Goal: Task Accomplishment & Management: Complete application form

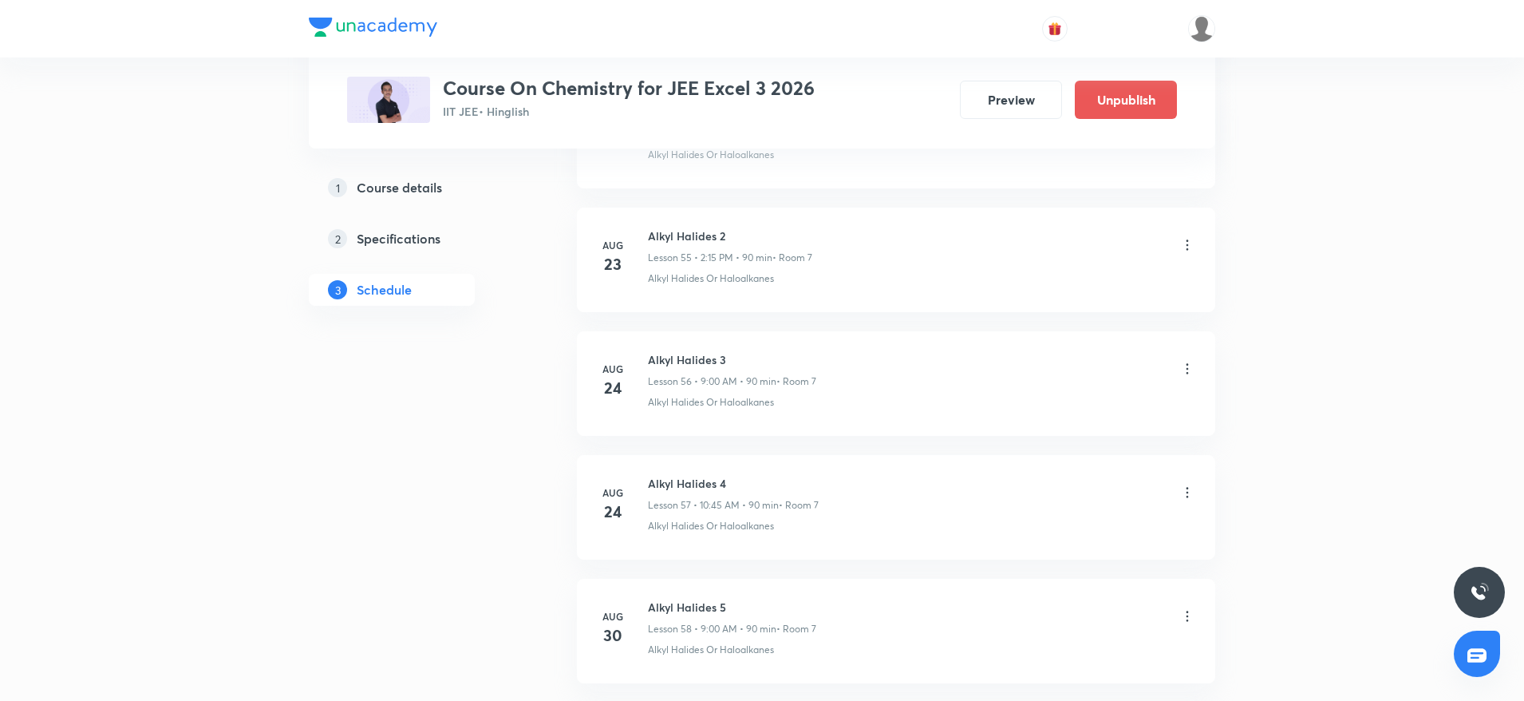
scroll to position [6882, 0]
click at [702, 459] on li "Aug 24 Alkyl Halides 4 Lesson 57 • 10:45 AM • 90 min • Room 7 Alkyl Halides Or …" at bounding box center [896, 511] width 638 height 105
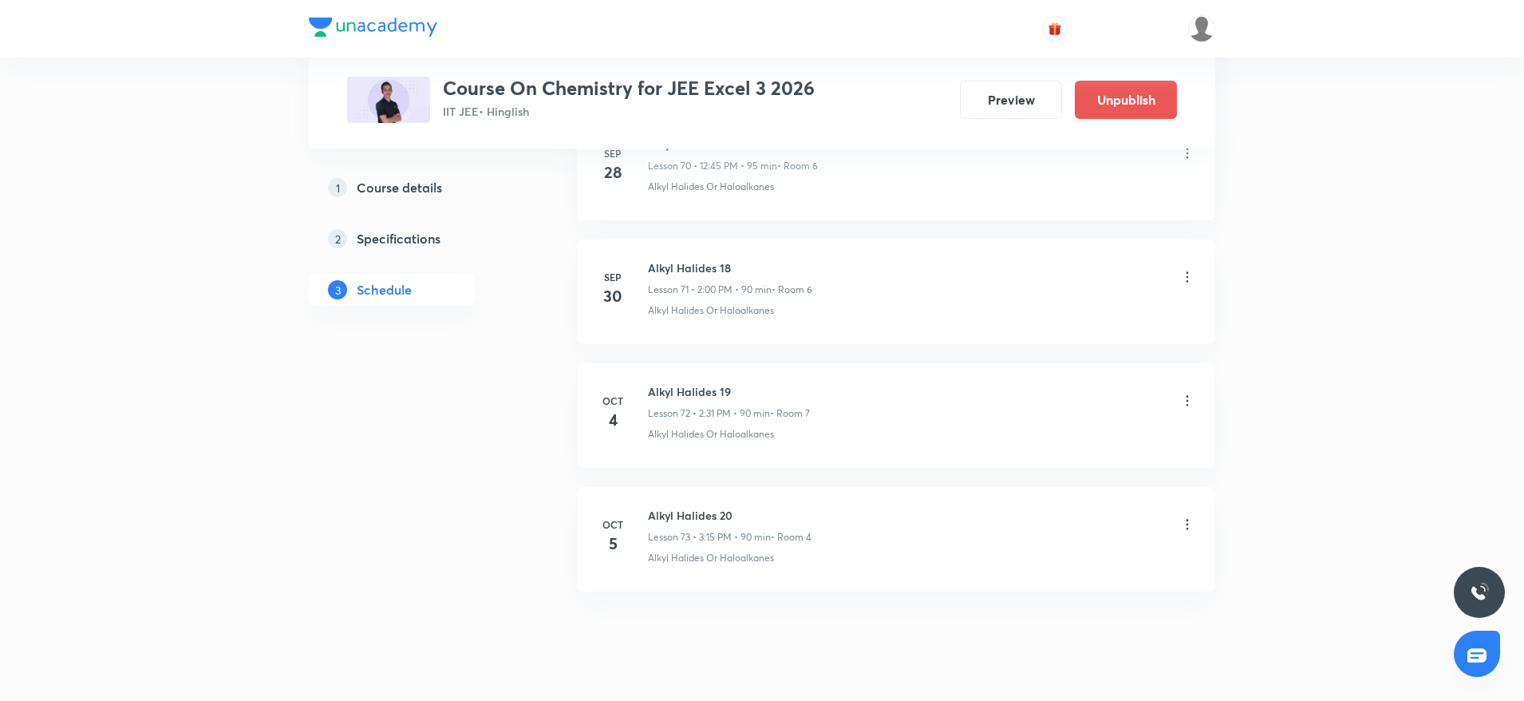
scroll to position [8874, 0]
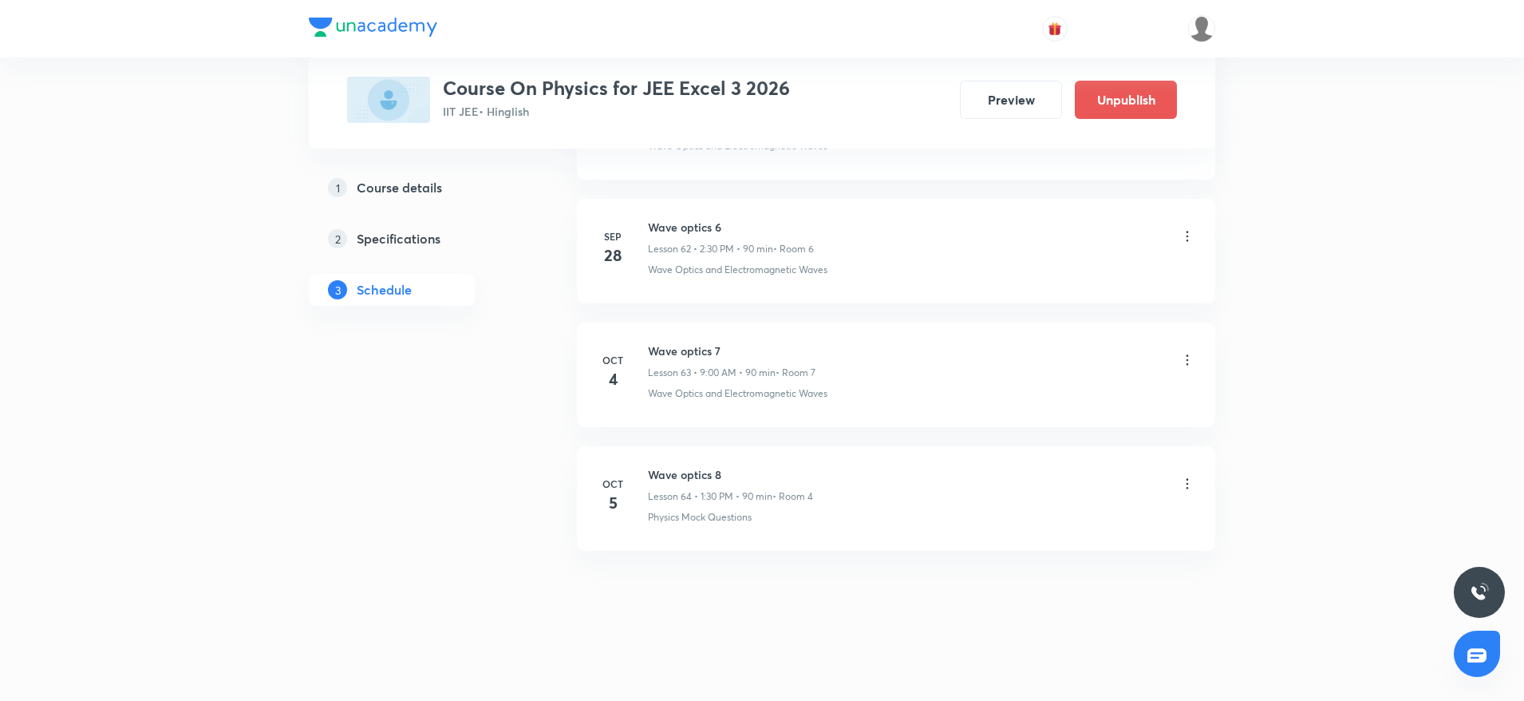
click at [689, 480] on h6 "Wave optics 8" at bounding box center [730, 474] width 165 height 17
click at [692, 471] on h6 "Wave optics 8" at bounding box center [730, 474] width 165 height 17
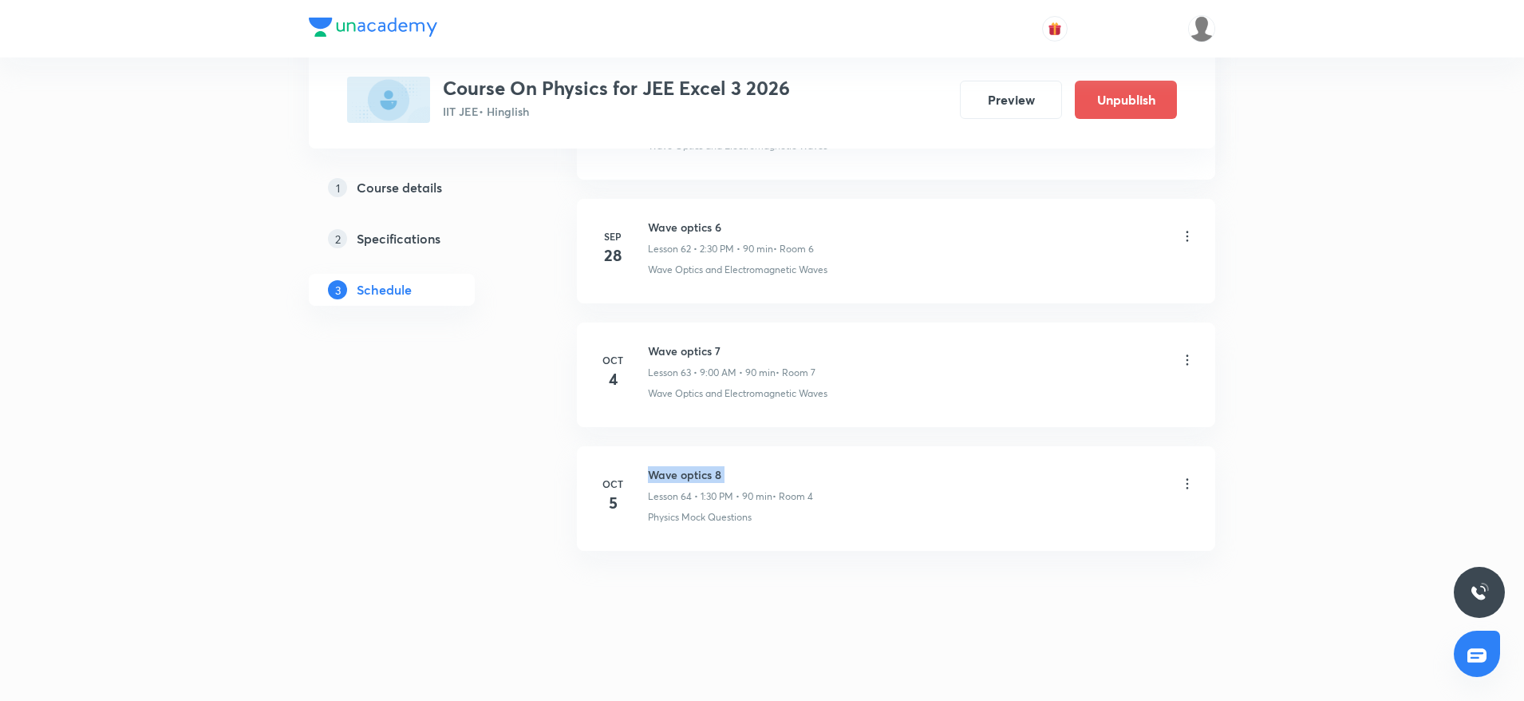
click at [692, 471] on h6 "Wave optics 8" at bounding box center [730, 474] width 165 height 17
click at [672, 355] on h6 "Wave optics 7" at bounding box center [732, 350] width 168 height 17
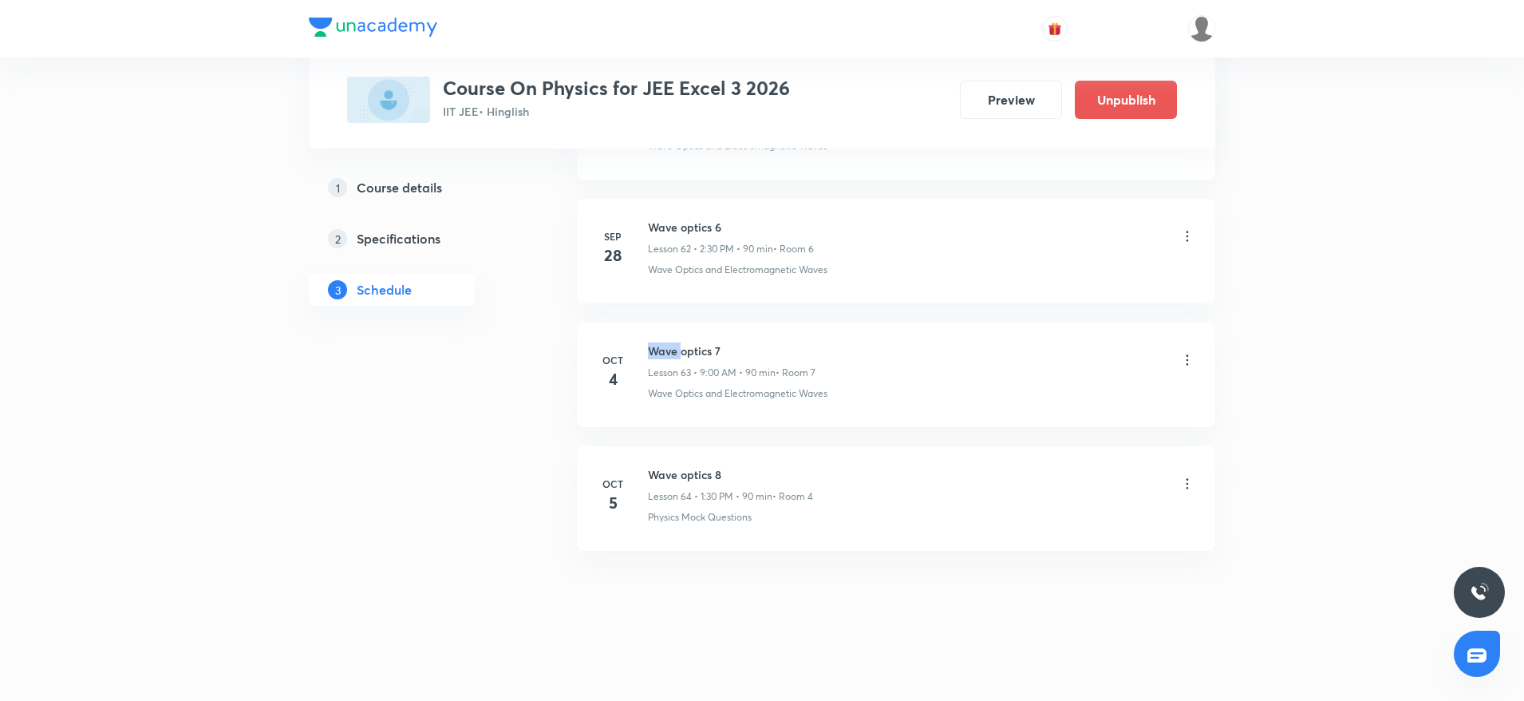
click at [672, 355] on h6 "Wave optics 7" at bounding box center [732, 350] width 168 height 17
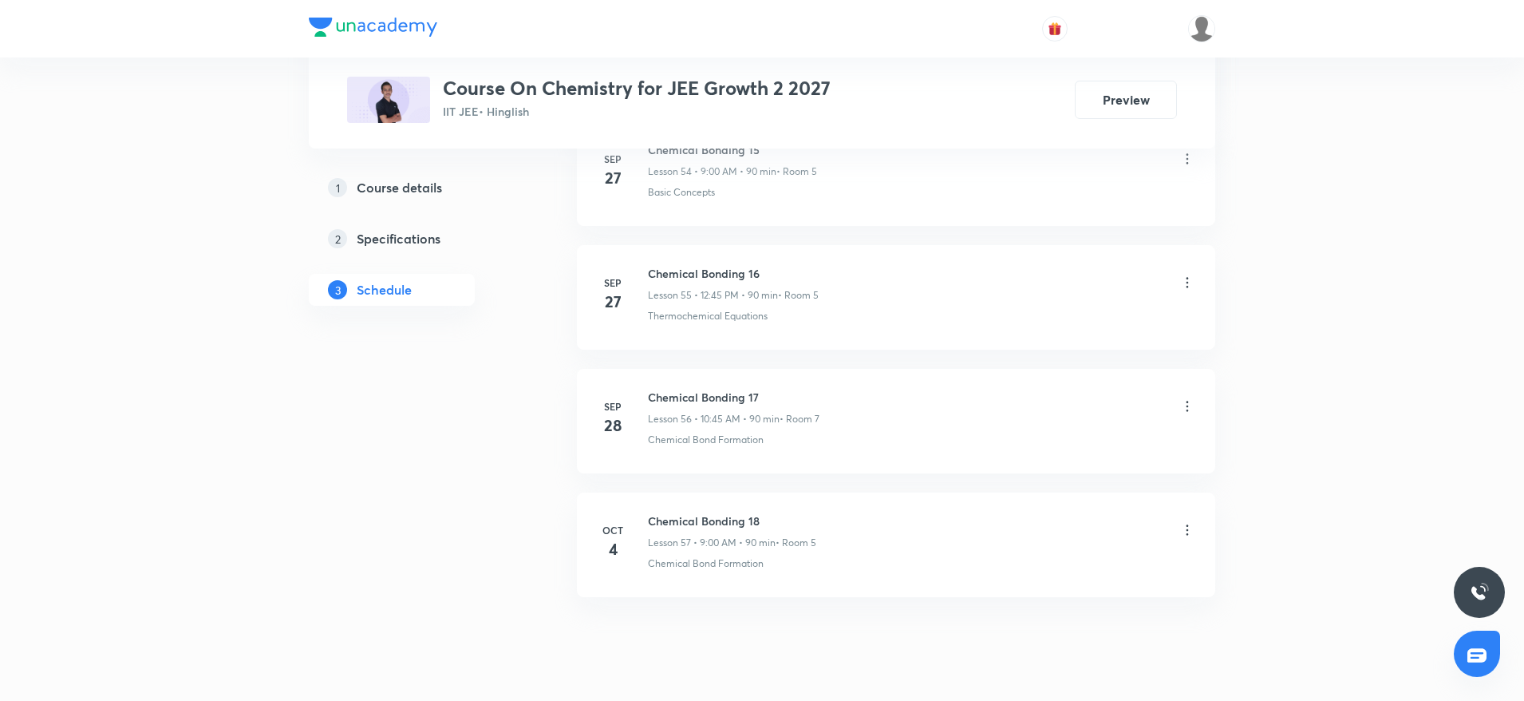
scroll to position [7628, 0]
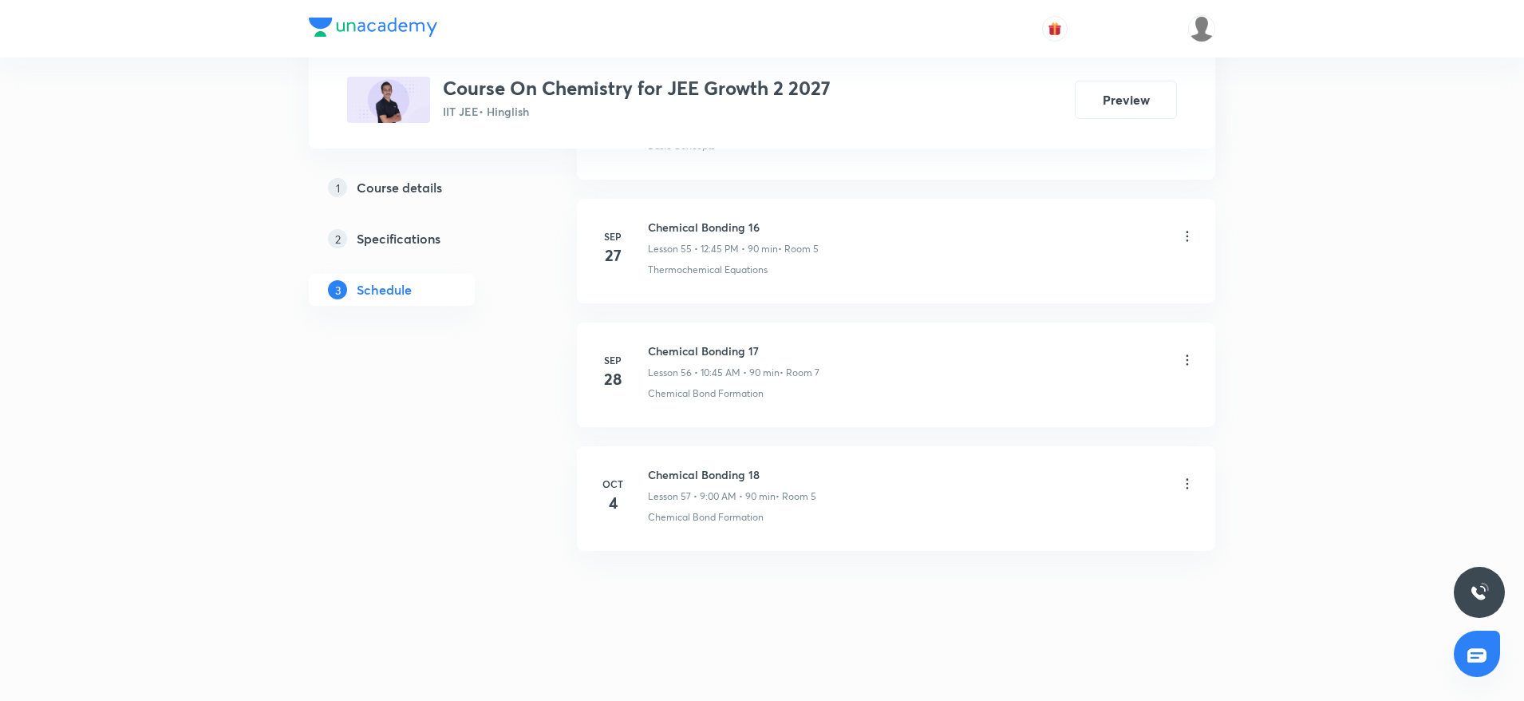
click at [662, 469] on h6 "Chemical Bonding 18" at bounding box center [732, 474] width 168 height 17
copy h6 "Chemical Bonding 18"
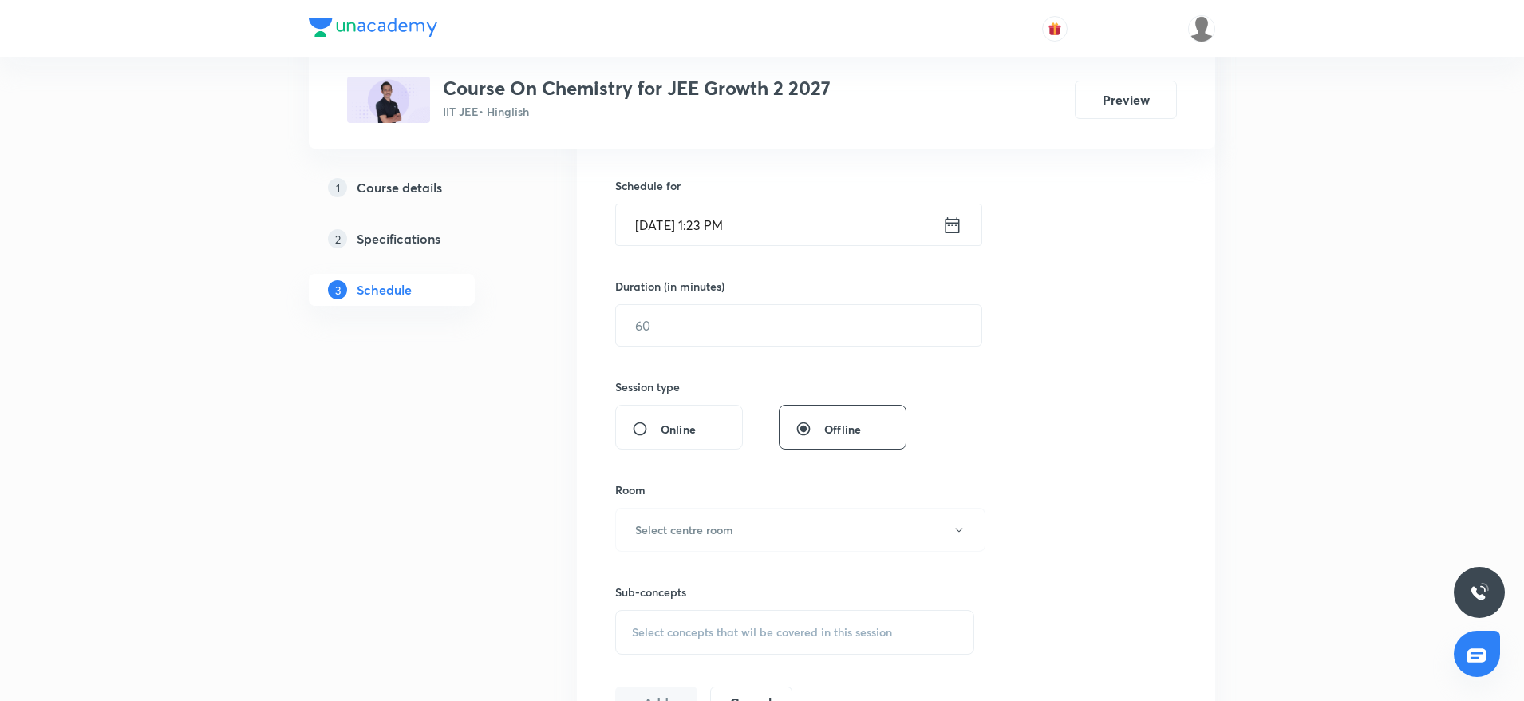
scroll to position [0, 0]
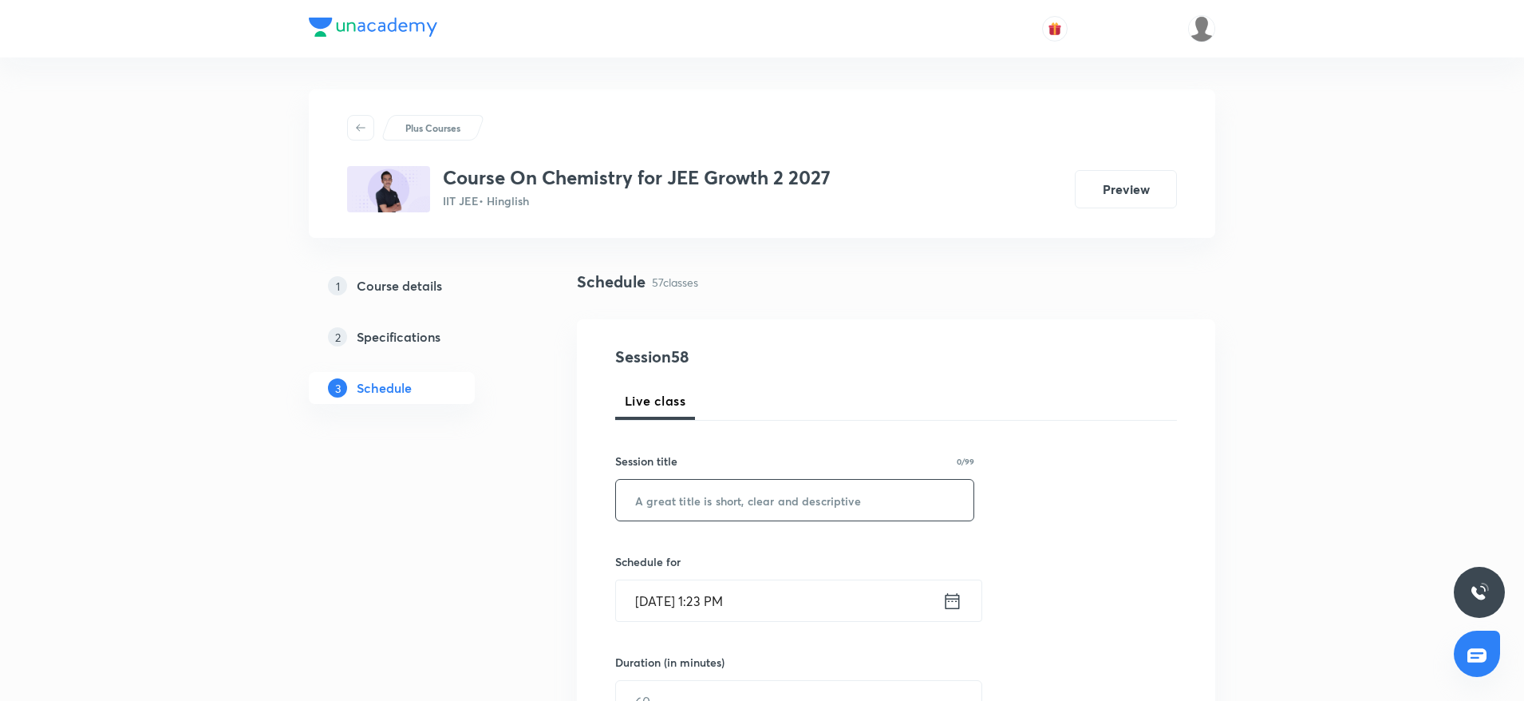
click at [677, 510] on input "text" at bounding box center [794, 500] width 357 height 41
paste input "Chemical Bonding 18"
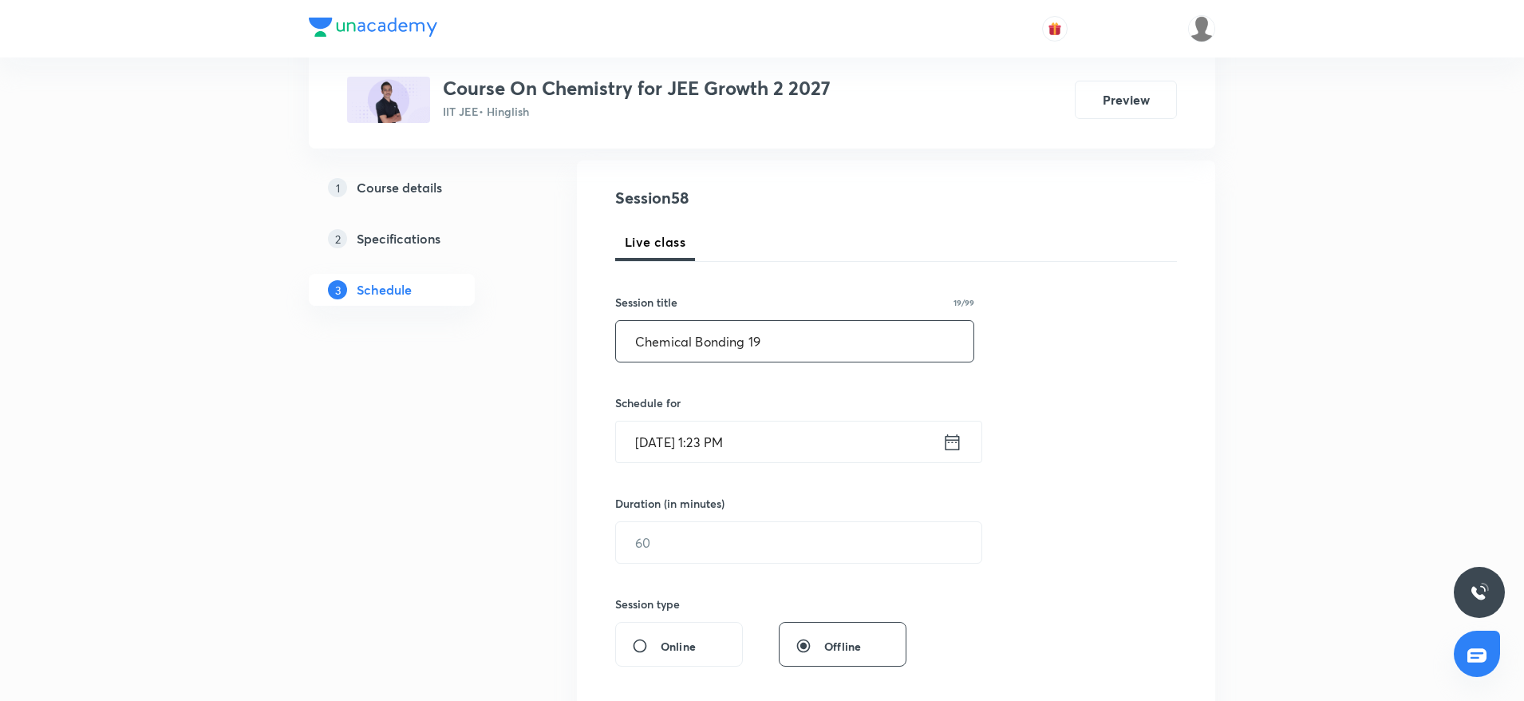
scroll to position [160, 0]
type input "Chemical Bonding 19"
click at [814, 447] on input "Oct 5, 2025, 1:23 PM" at bounding box center [779, 441] width 326 height 41
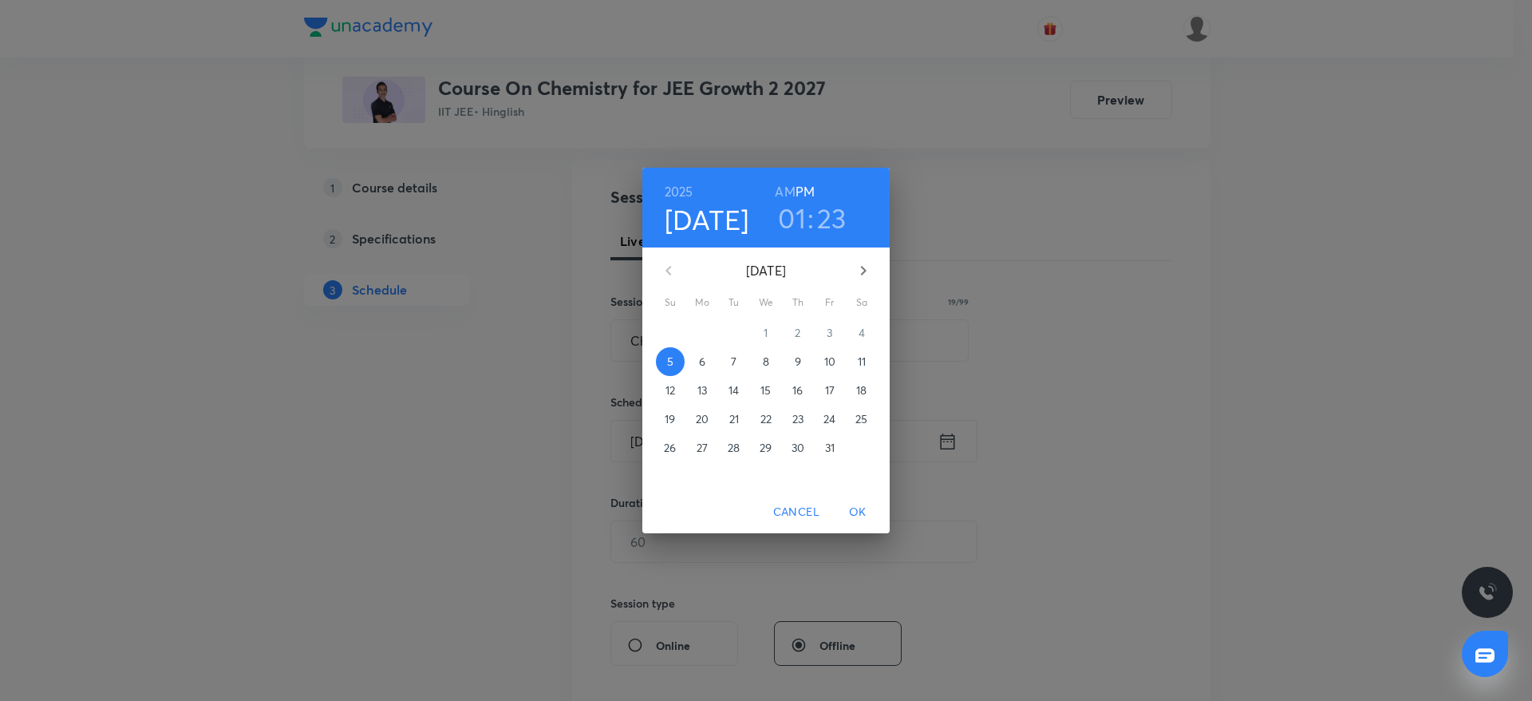
click at [824, 217] on h3 "23" at bounding box center [832, 218] width 30 height 34
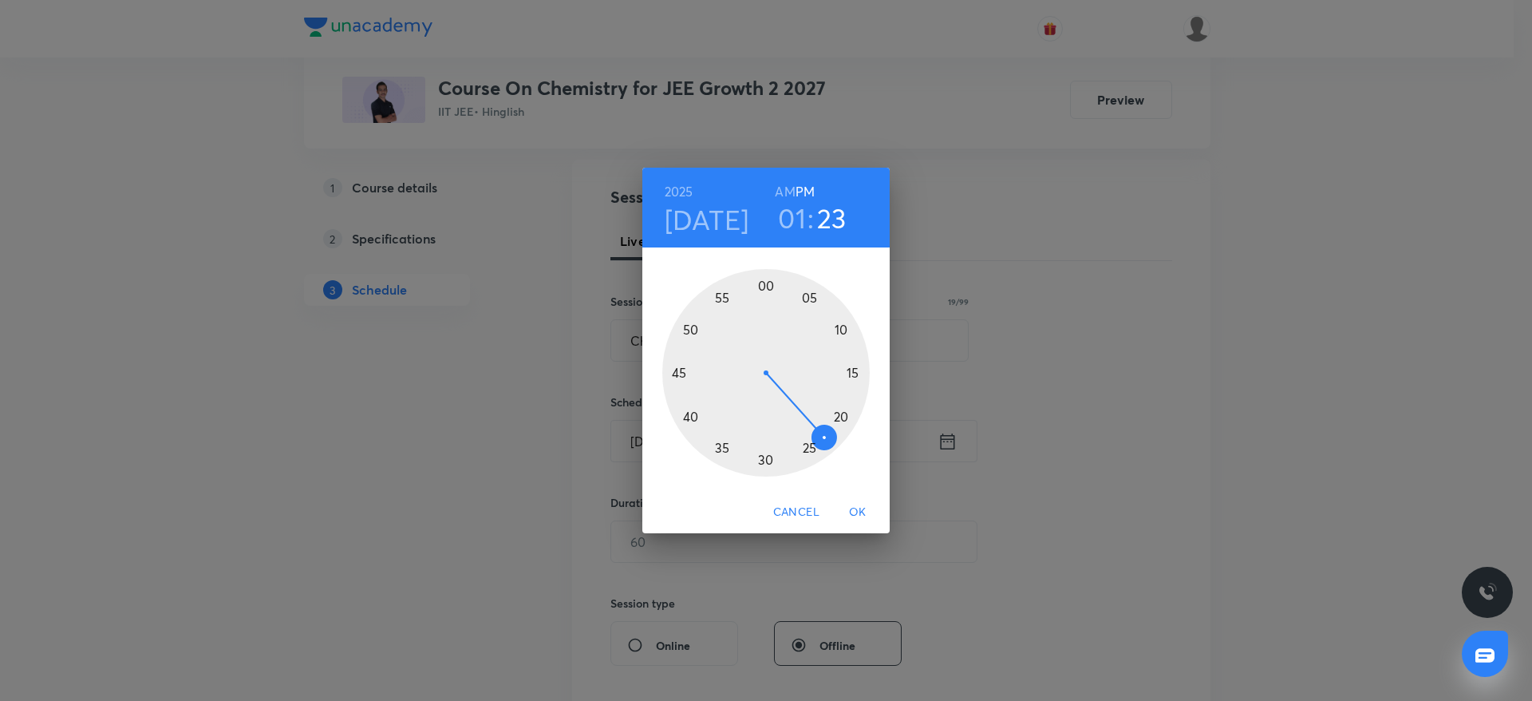
click at [687, 414] on div at bounding box center [765, 372] width 207 height 207
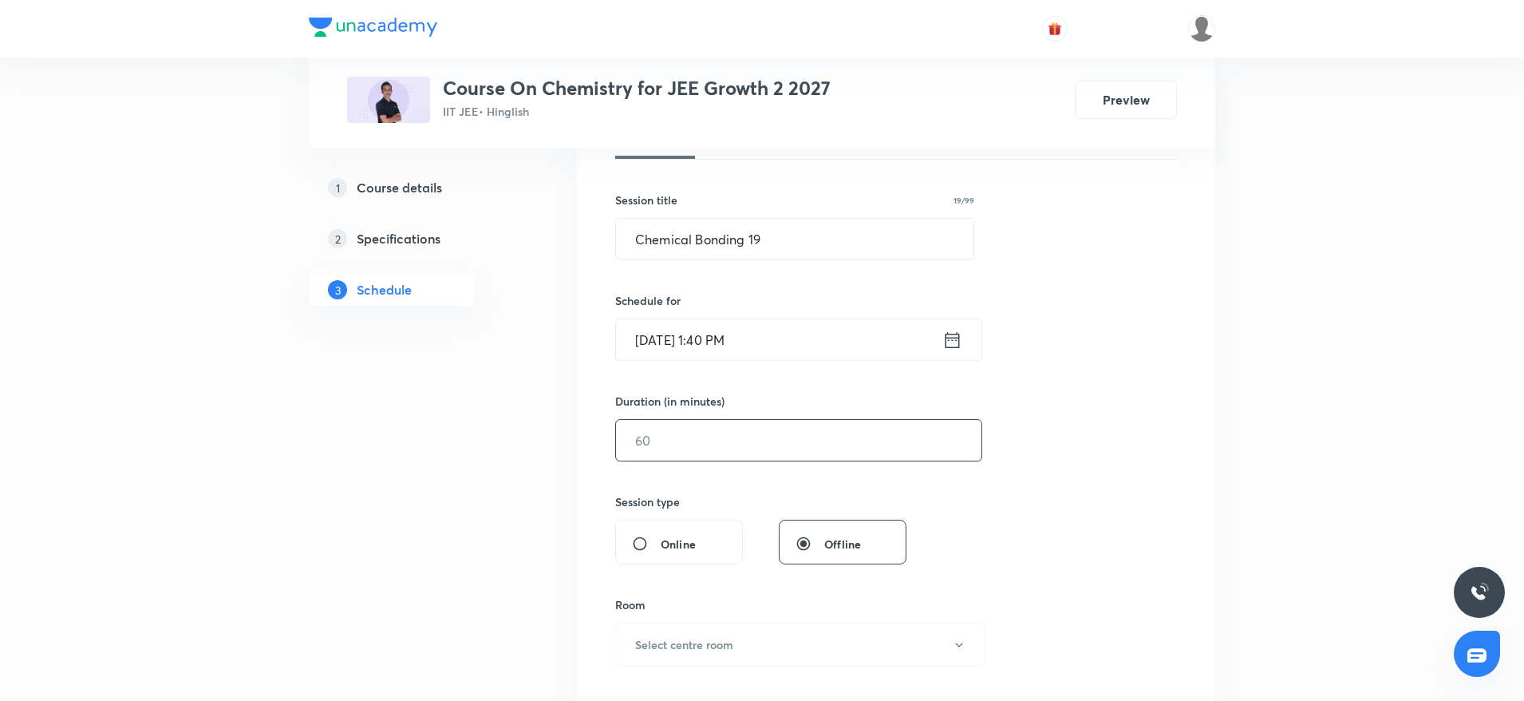
scroll to position [271, 0]
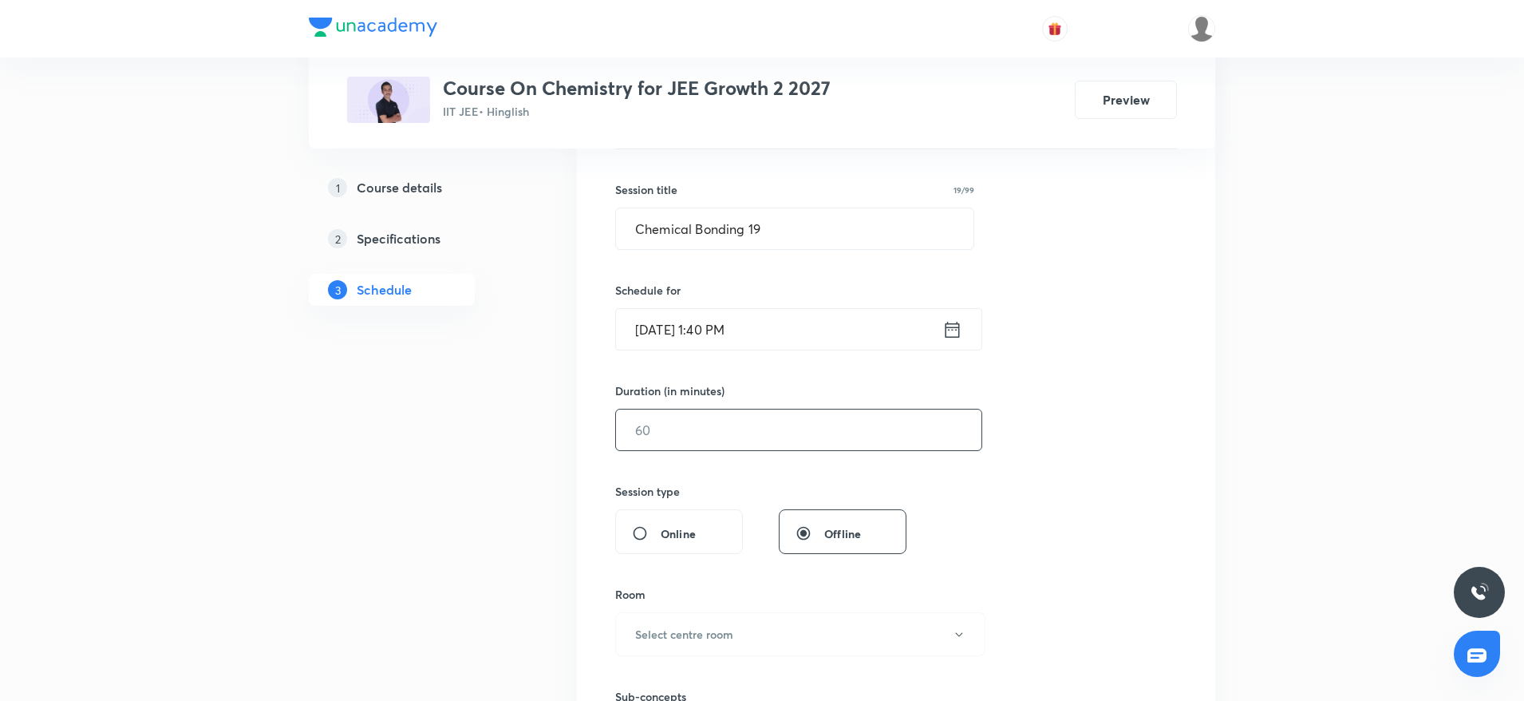
click at [745, 428] on input "text" at bounding box center [798, 429] width 365 height 41
click at [665, 424] on input "text" at bounding box center [798, 429] width 365 height 41
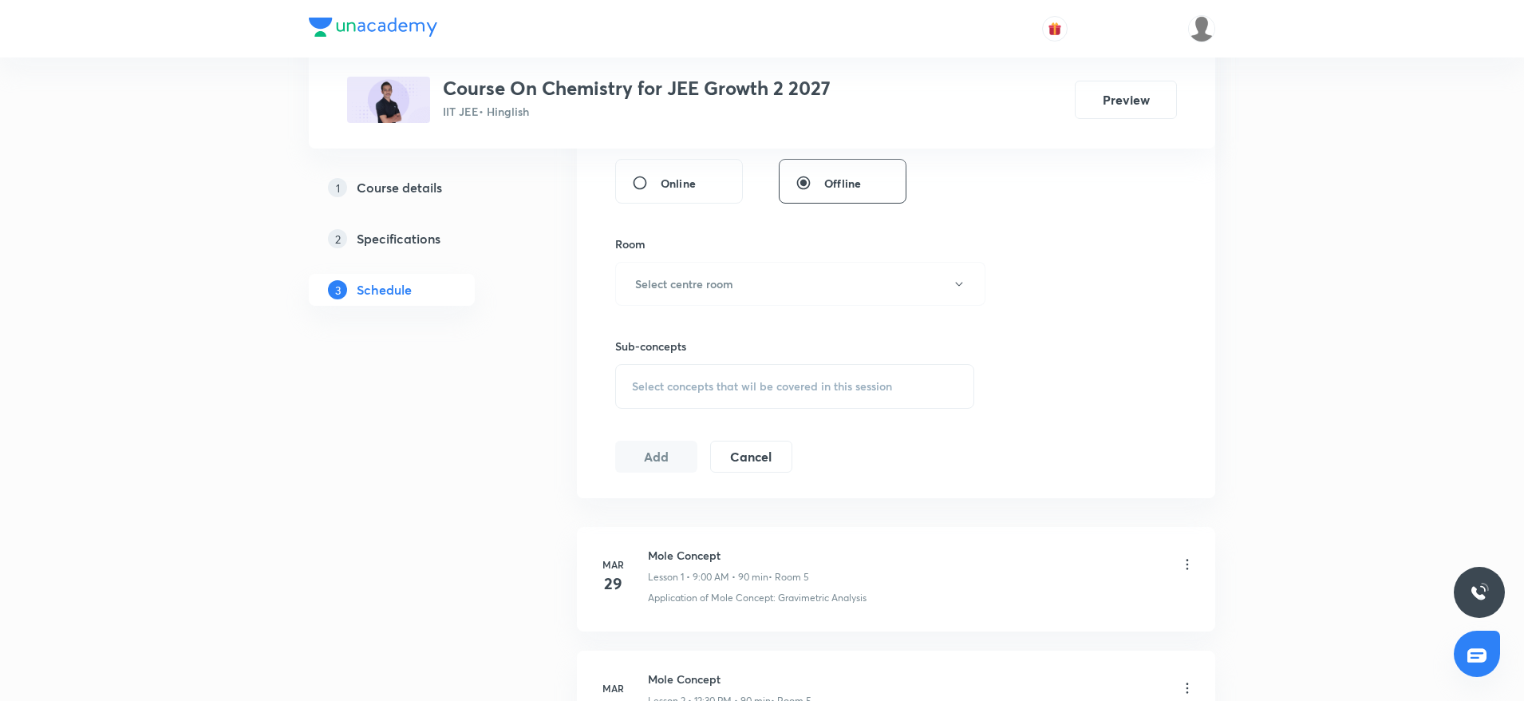
scroll to position [658, 0]
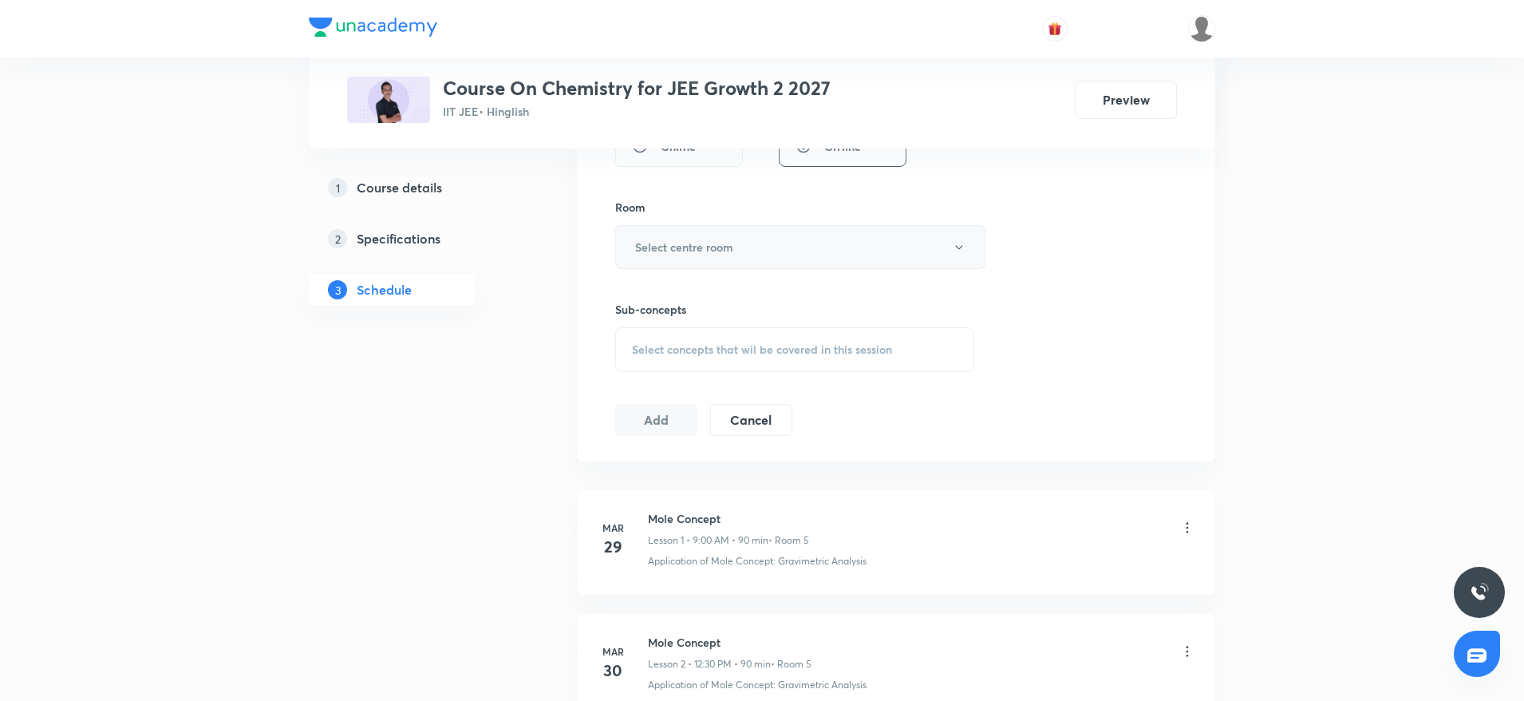
type input "90"
click at [703, 248] on h6 "Select centre room" at bounding box center [684, 247] width 98 height 17
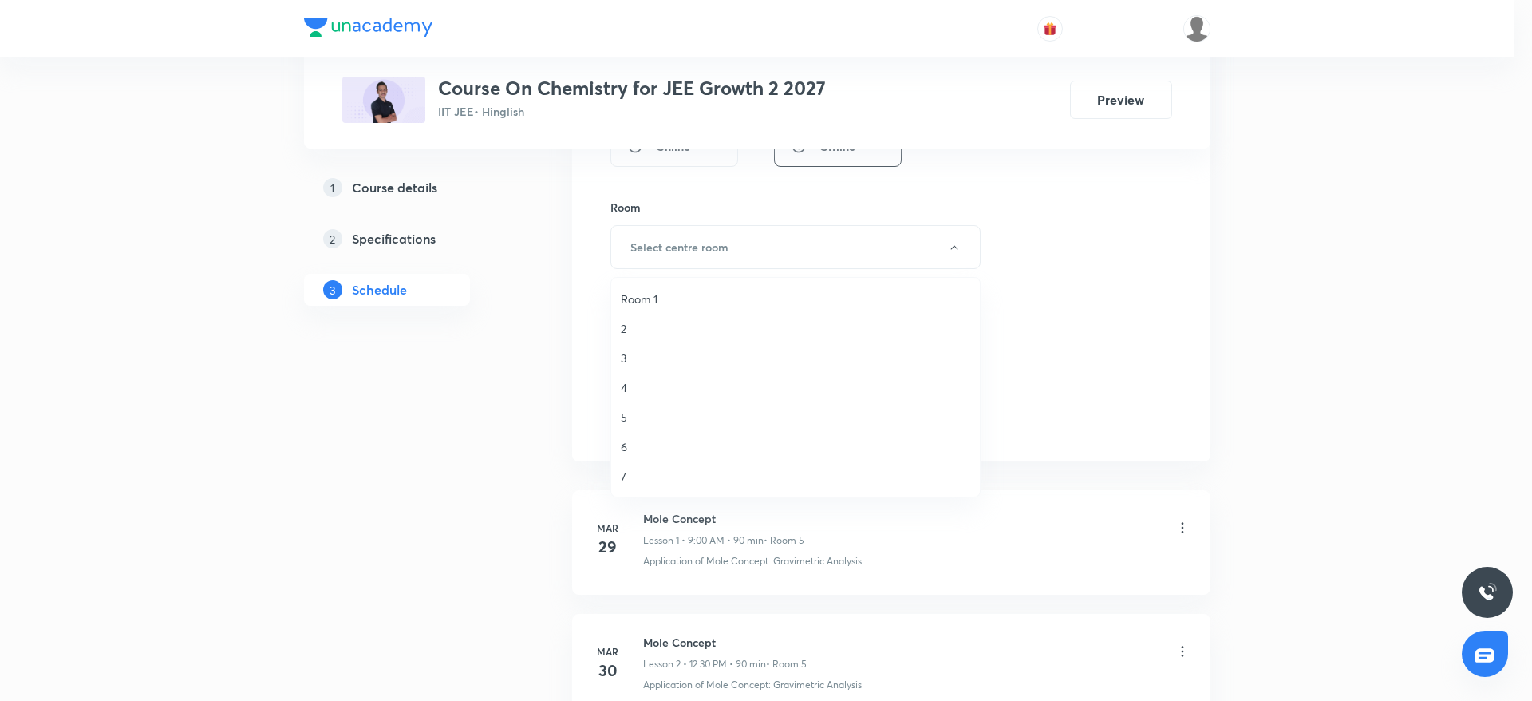
click at [631, 420] on span "5" at bounding box center [796, 417] width 350 height 17
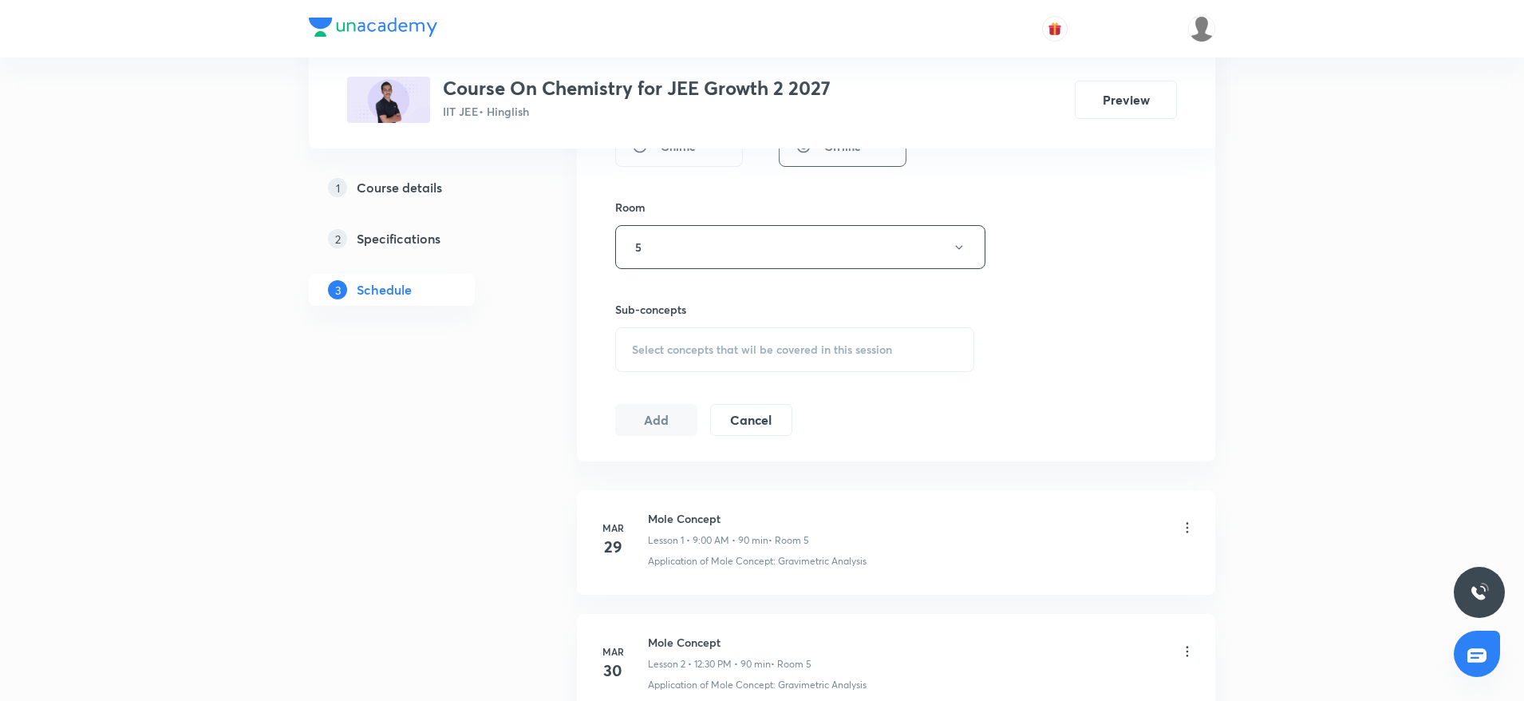
click at [708, 344] on span "Select concepts that wil be covered in this session" at bounding box center [762, 349] width 260 height 13
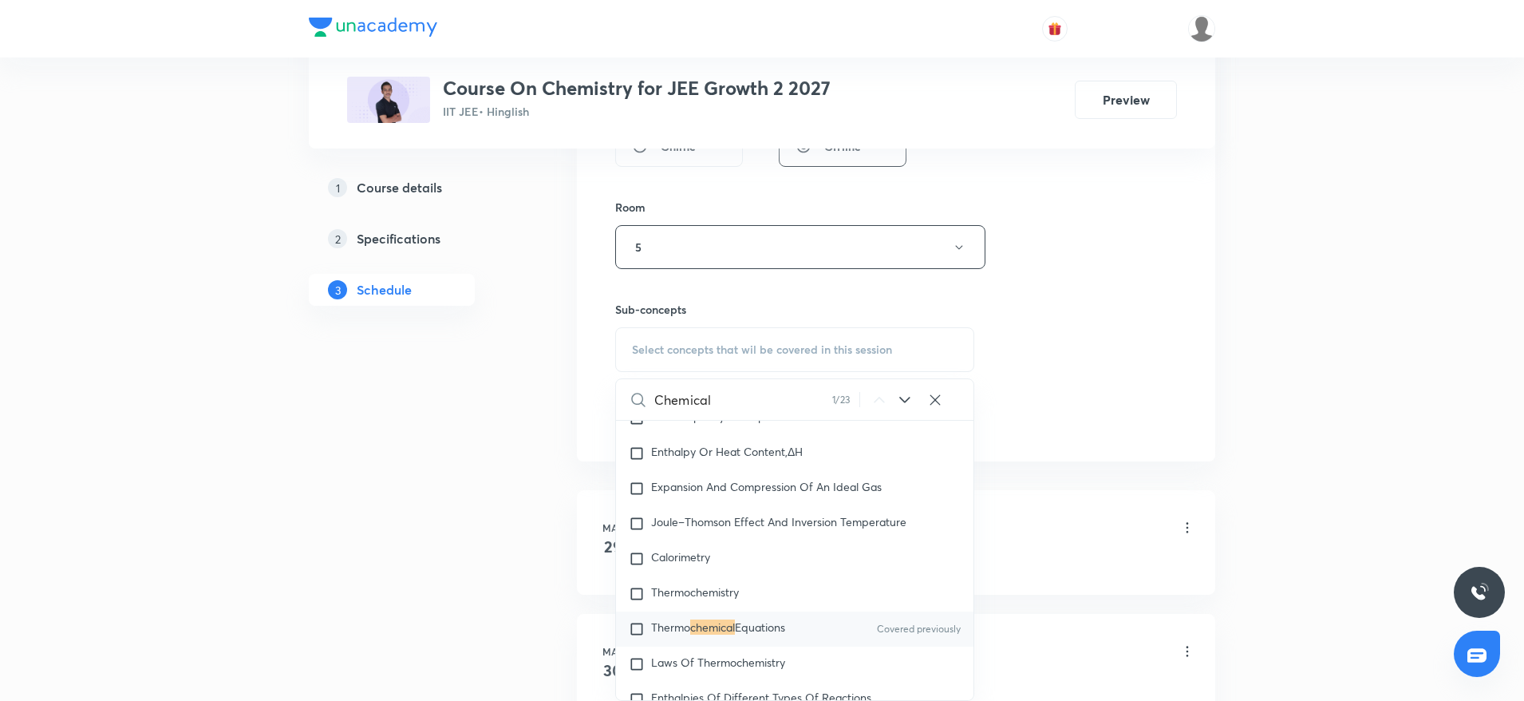
scroll to position [2936, 0]
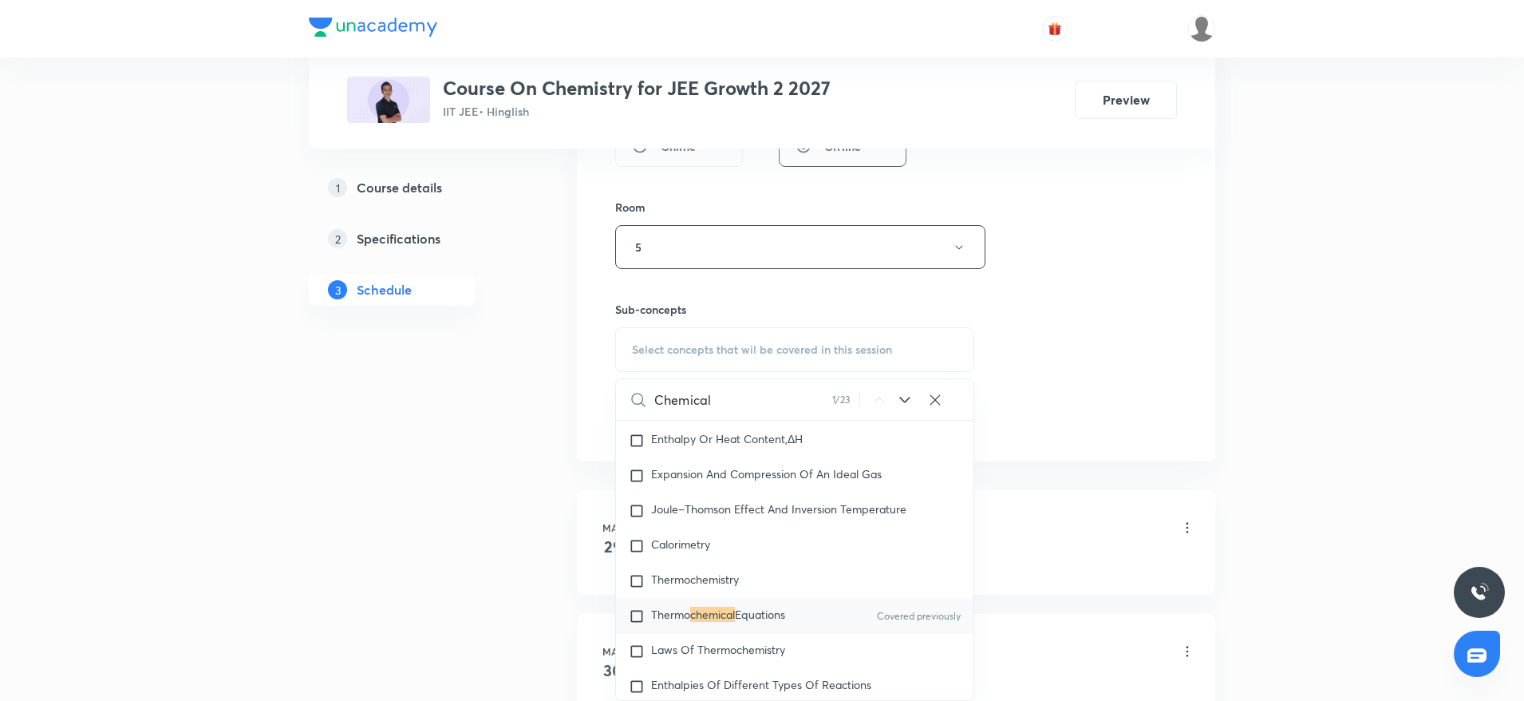
type input "Chemical"
click at [709, 622] on mark "chemical" at bounding box center [712, 613] width 45 height 15
checkbox input "true"
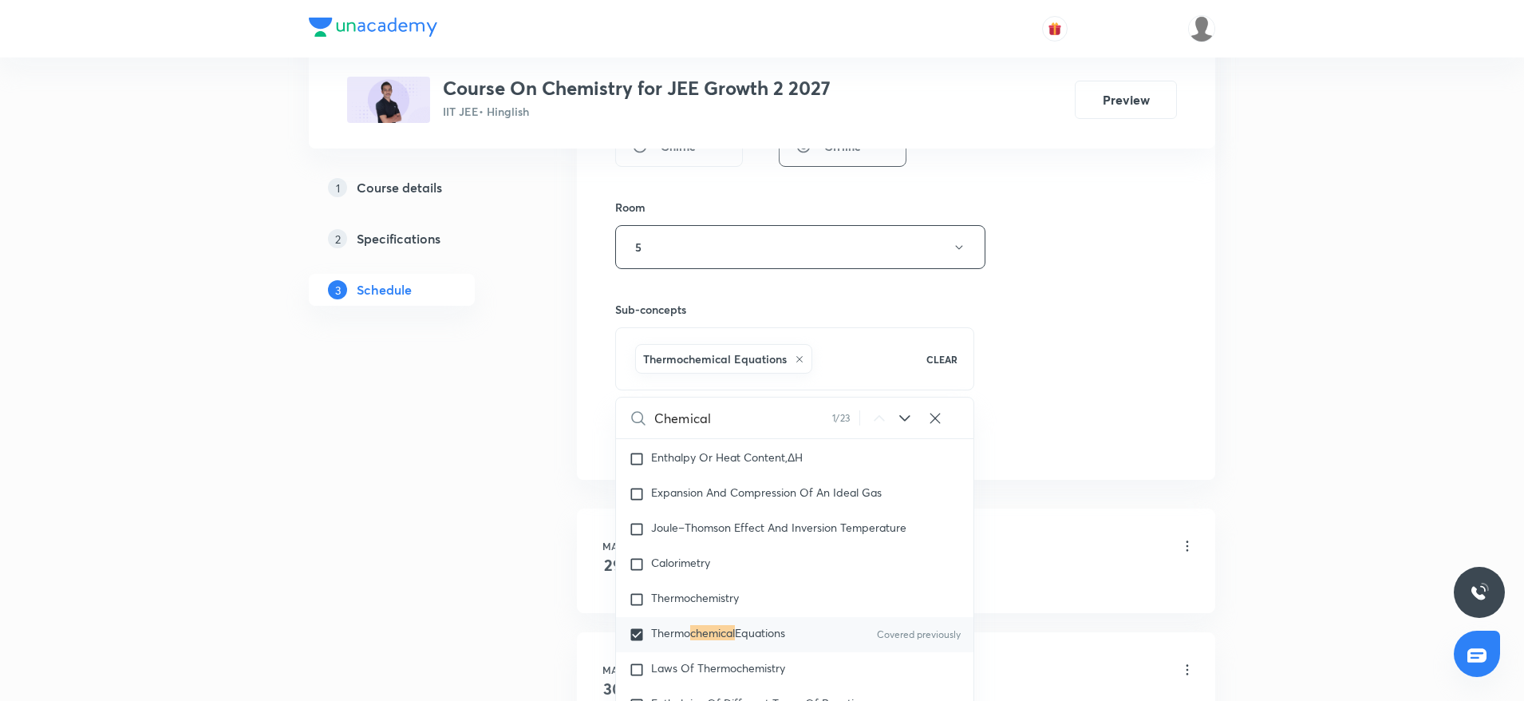
click at [1038, 377] on div "Session 58 Live class Session title 19/99 Chemical Bonding 19 ​ Schedule for Oc…" at bounding box center [896, 70] width 562 height 768
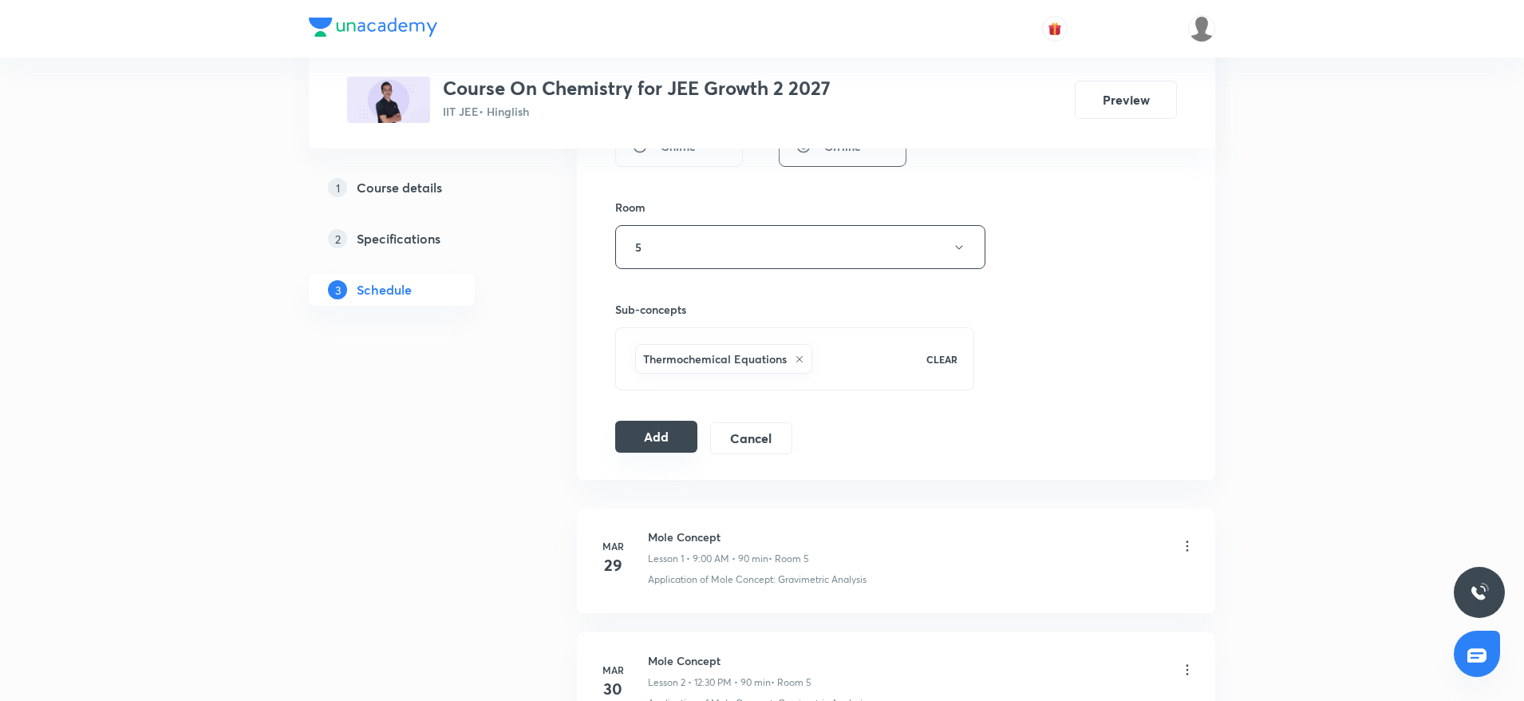
click at [640, 430] on button "Add" at bounding box center [656, 437] width 82 height 32
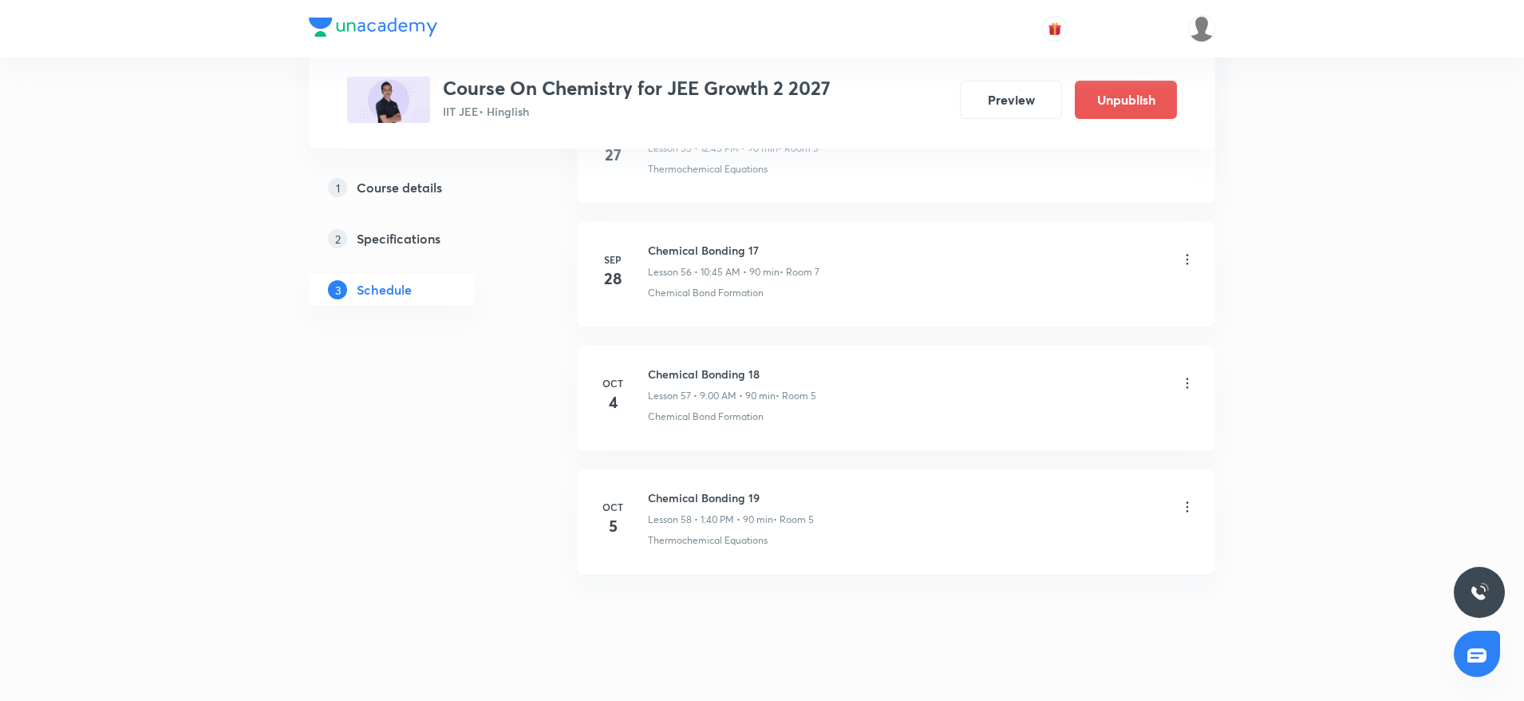
scroll to position [7019, 0]
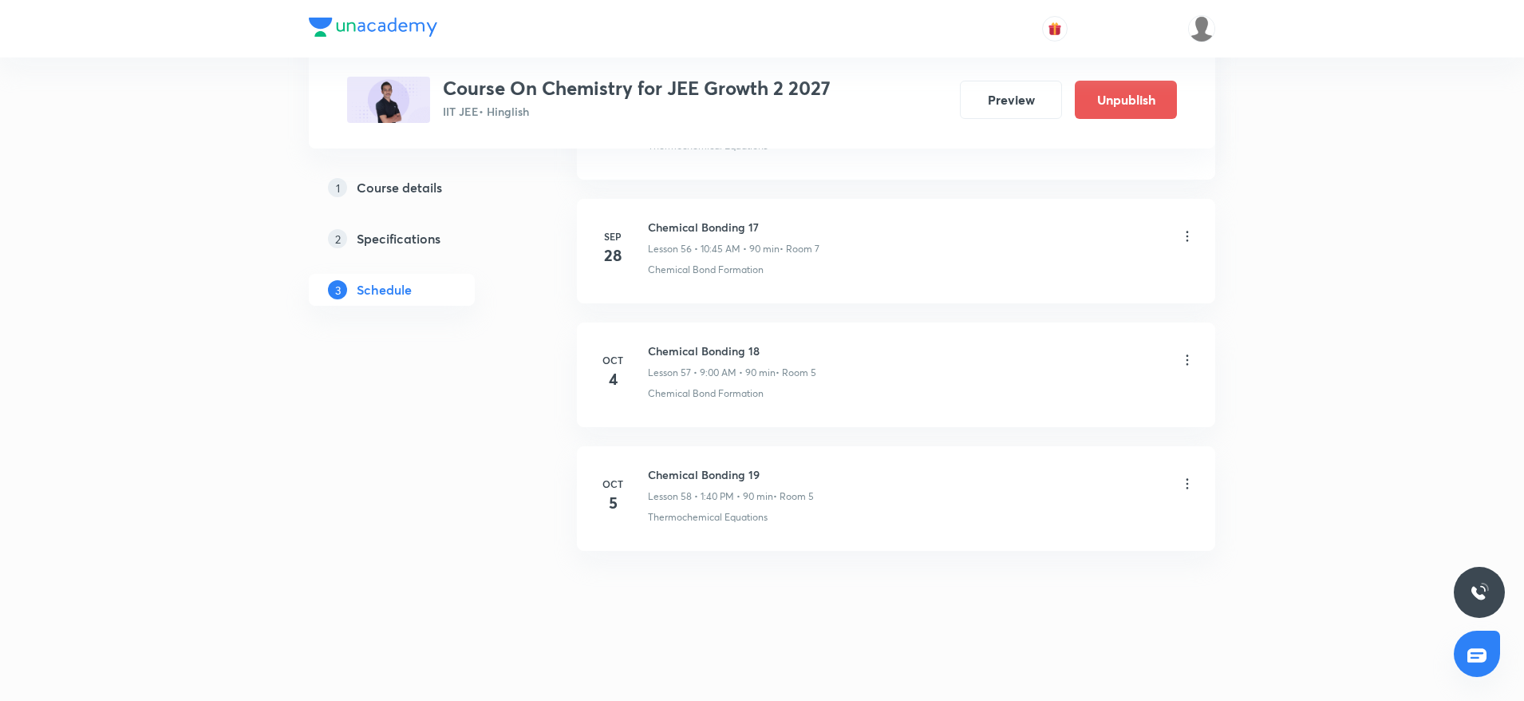
click at [673, 544] on li "Oct 5 Chemical Bonding 19 Lesson 58 • 1:40 PM • 90 min • Room 5 Thermochemical …" at bounding box center [896, 498] width 638 height 105
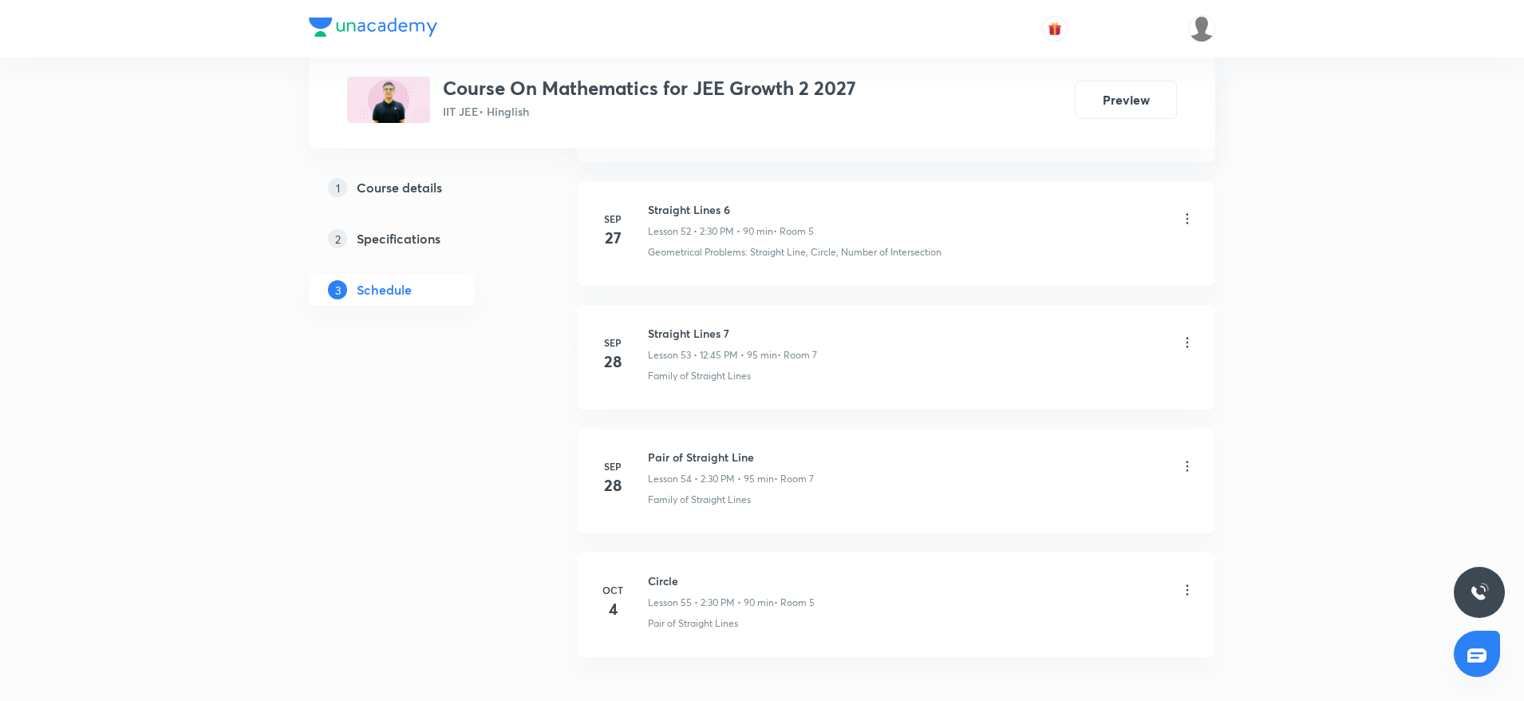
scroll to position [7381, 0]
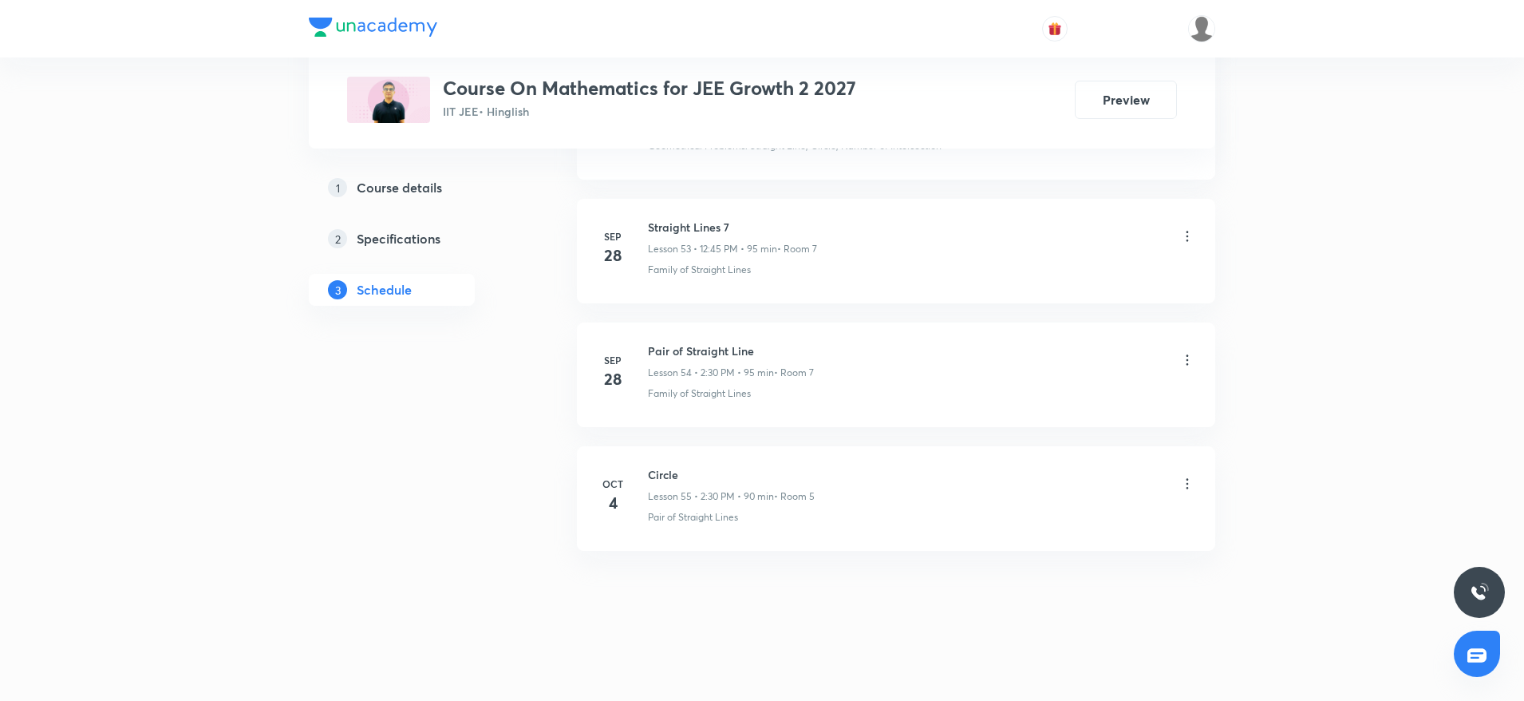
click at [669, 471] on h6 "Circle" at bounding box center [731, 474] width 167 height 17
copy h6 "Circle"
click at [669, 471] on h6 "Circle" at bounding box center [731, 474] width 167 height 17
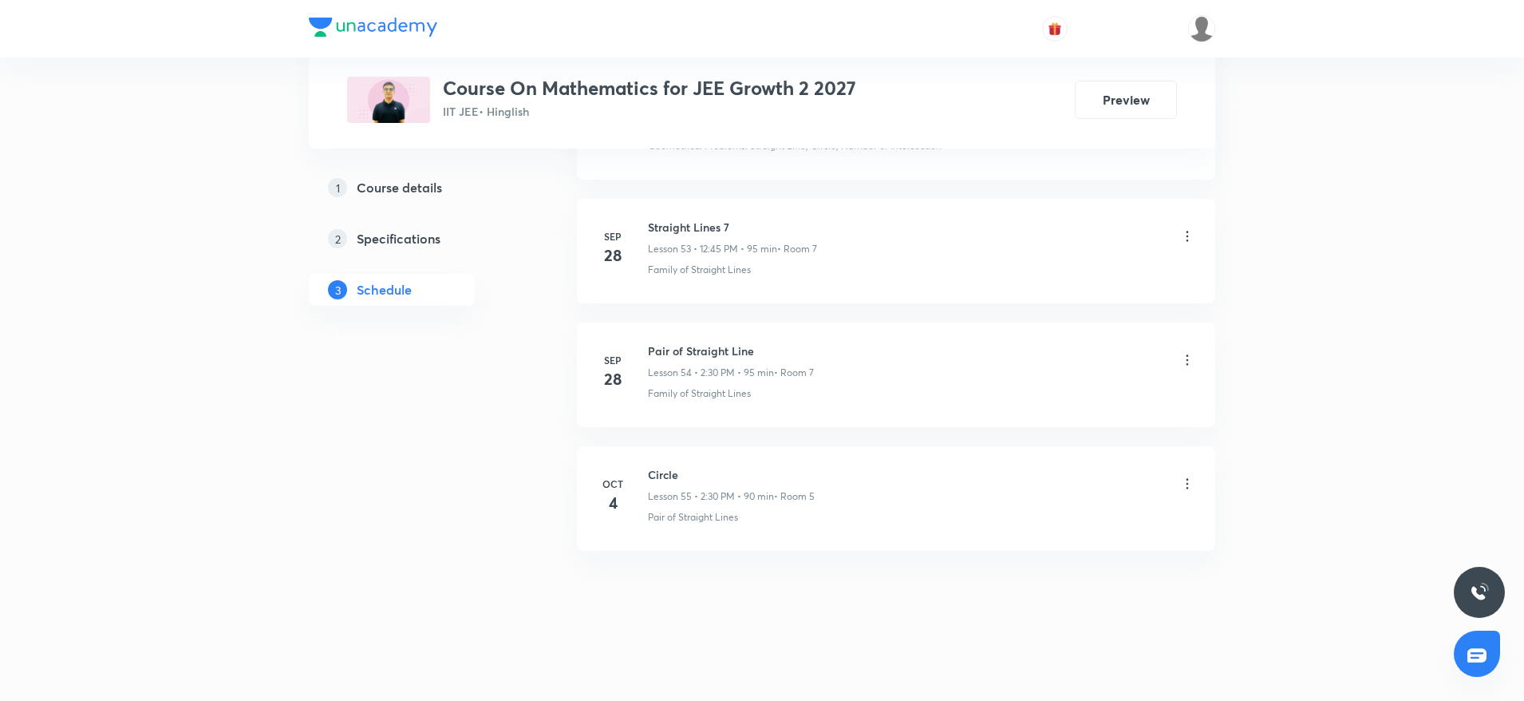
click at [669, 471] on h6 "Circle" at bounding box center [731, 474] width 167 height 17
copy h6 "Circle"
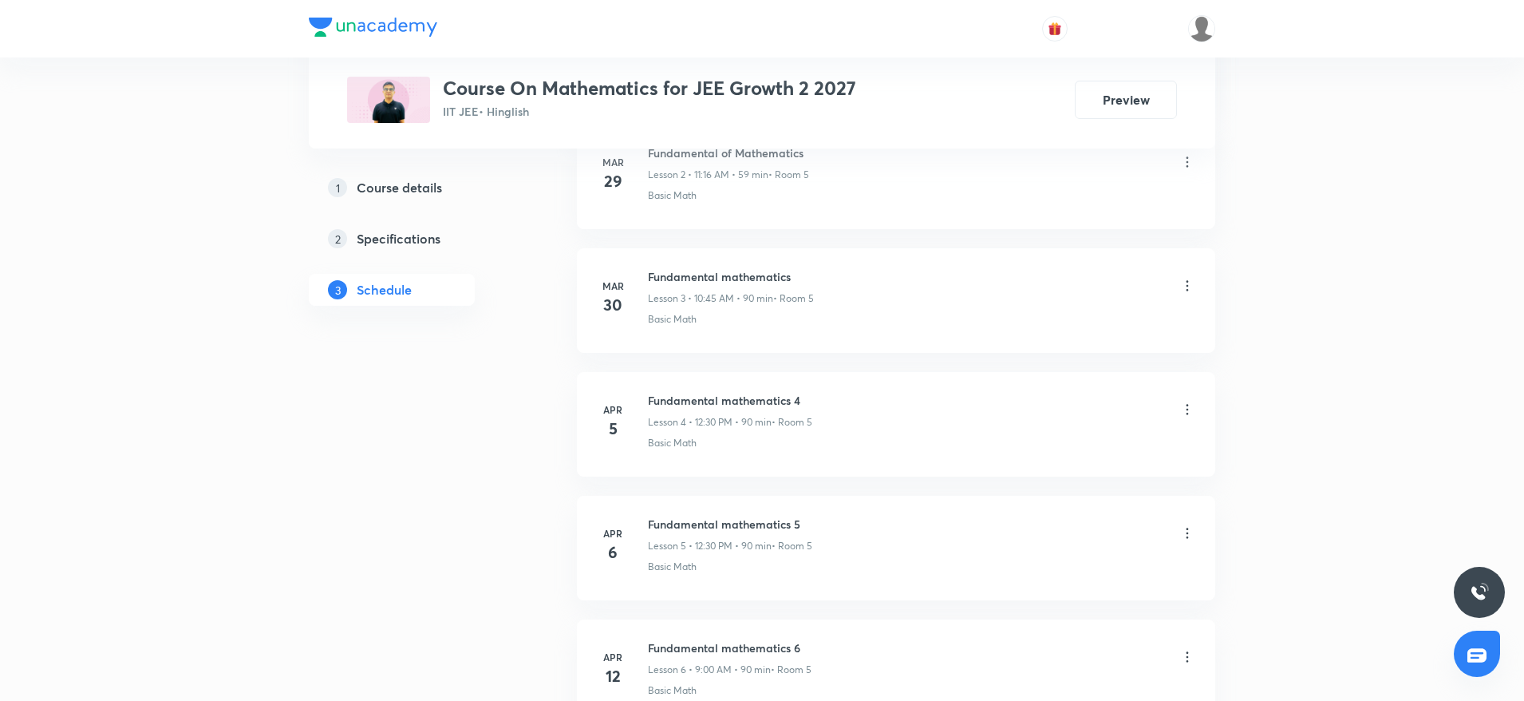
scroll to position [0, 0]
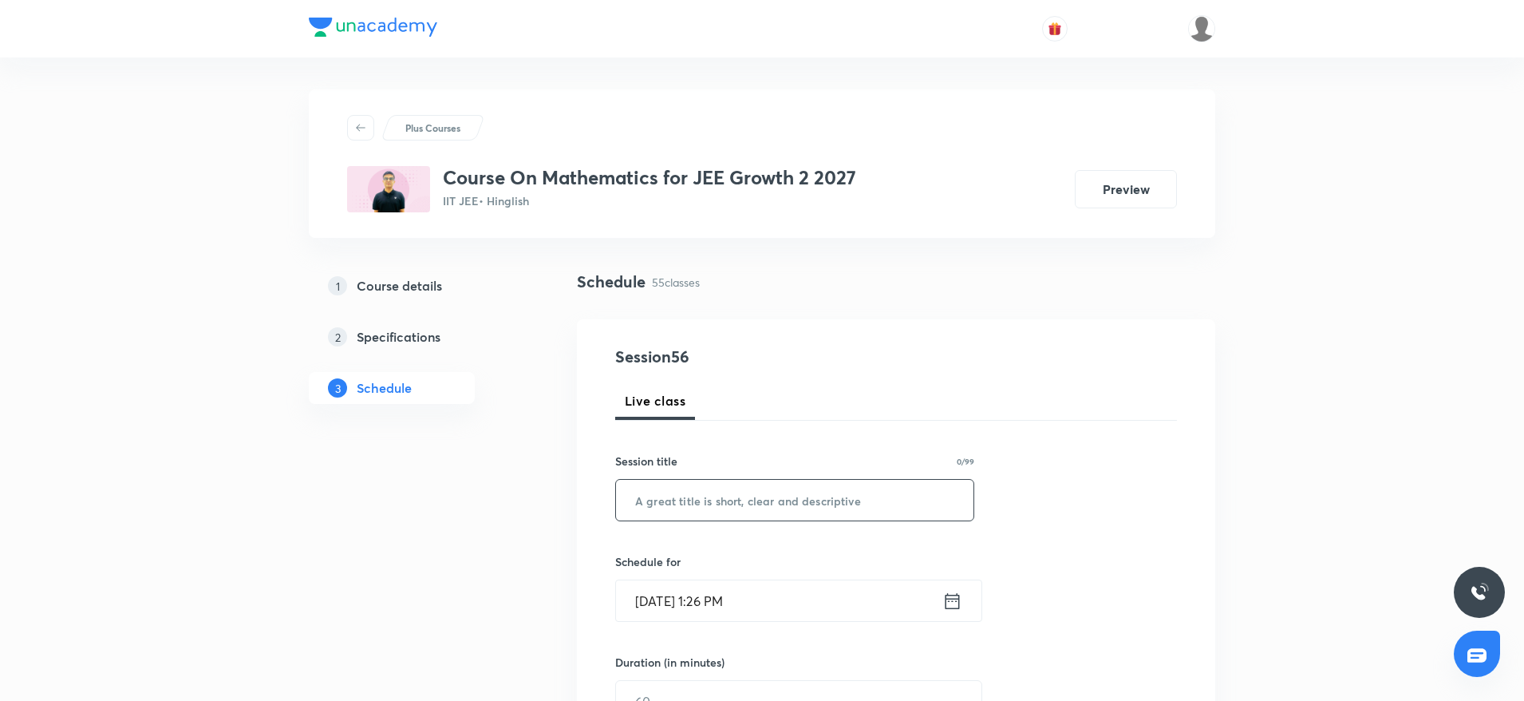
click at [680, 501] on input "text" at bounding box center [794, 500] width 357 height 41
paste input "Circle"
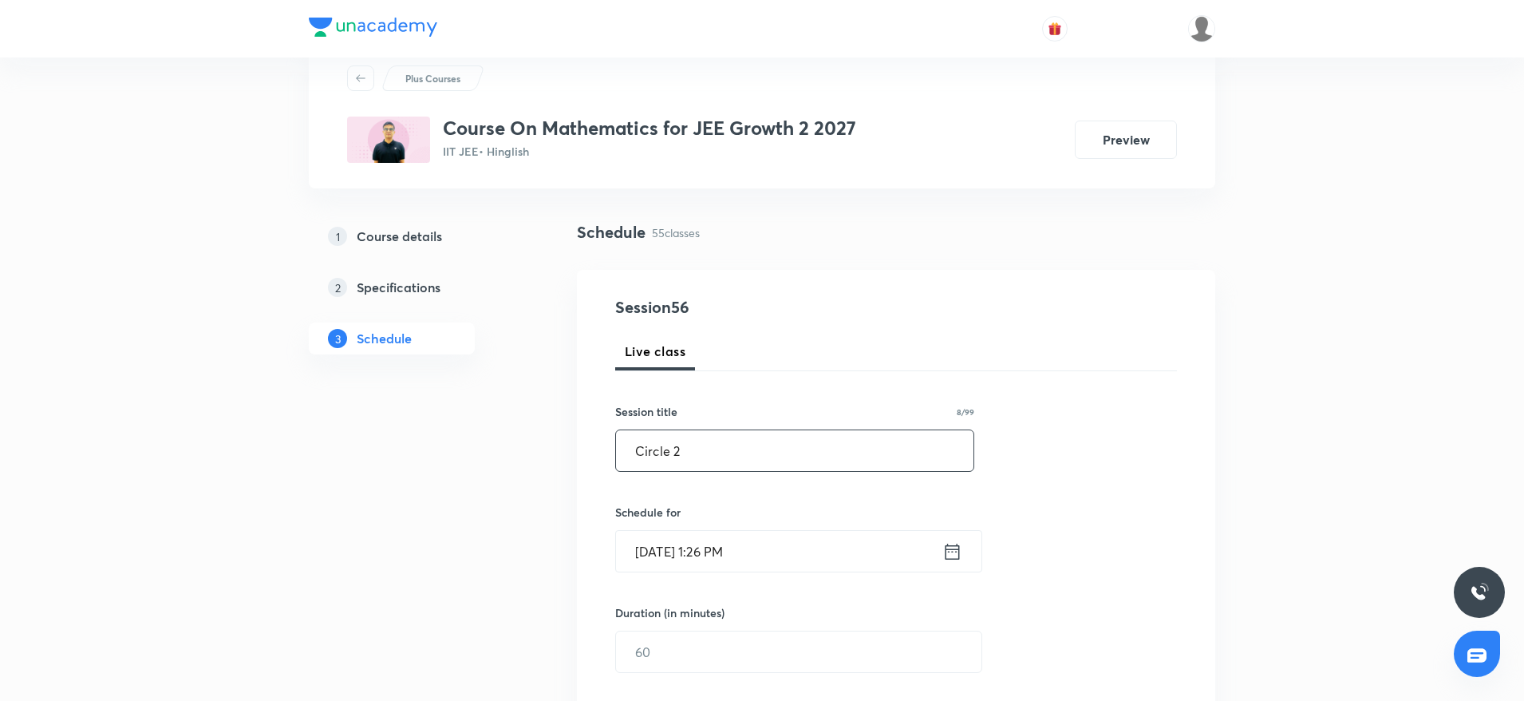
scroll to position [207, 0]
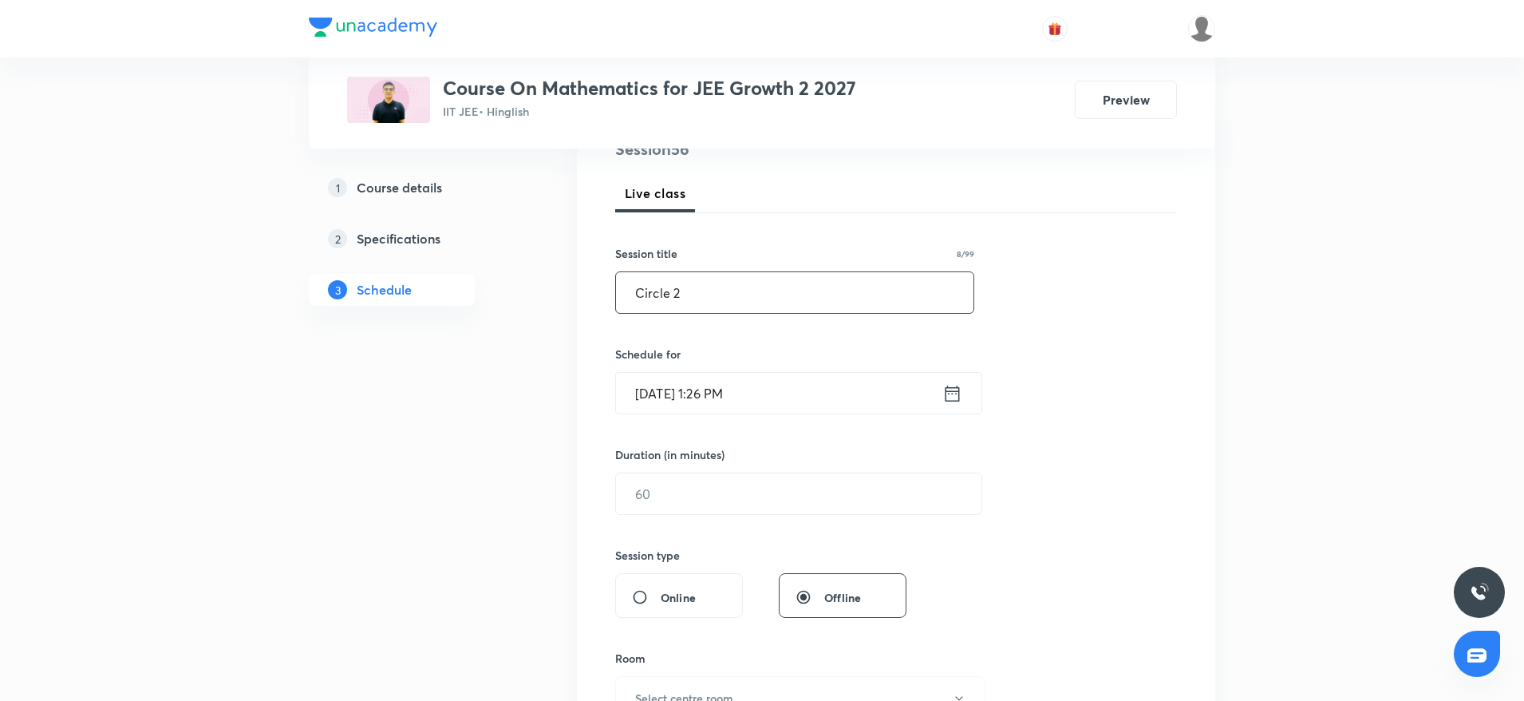
type input "Circle 2"
click at [880, 379] on input "[DATE] 1:26 PM" at bounding box center [779, 393] width 326 height 41
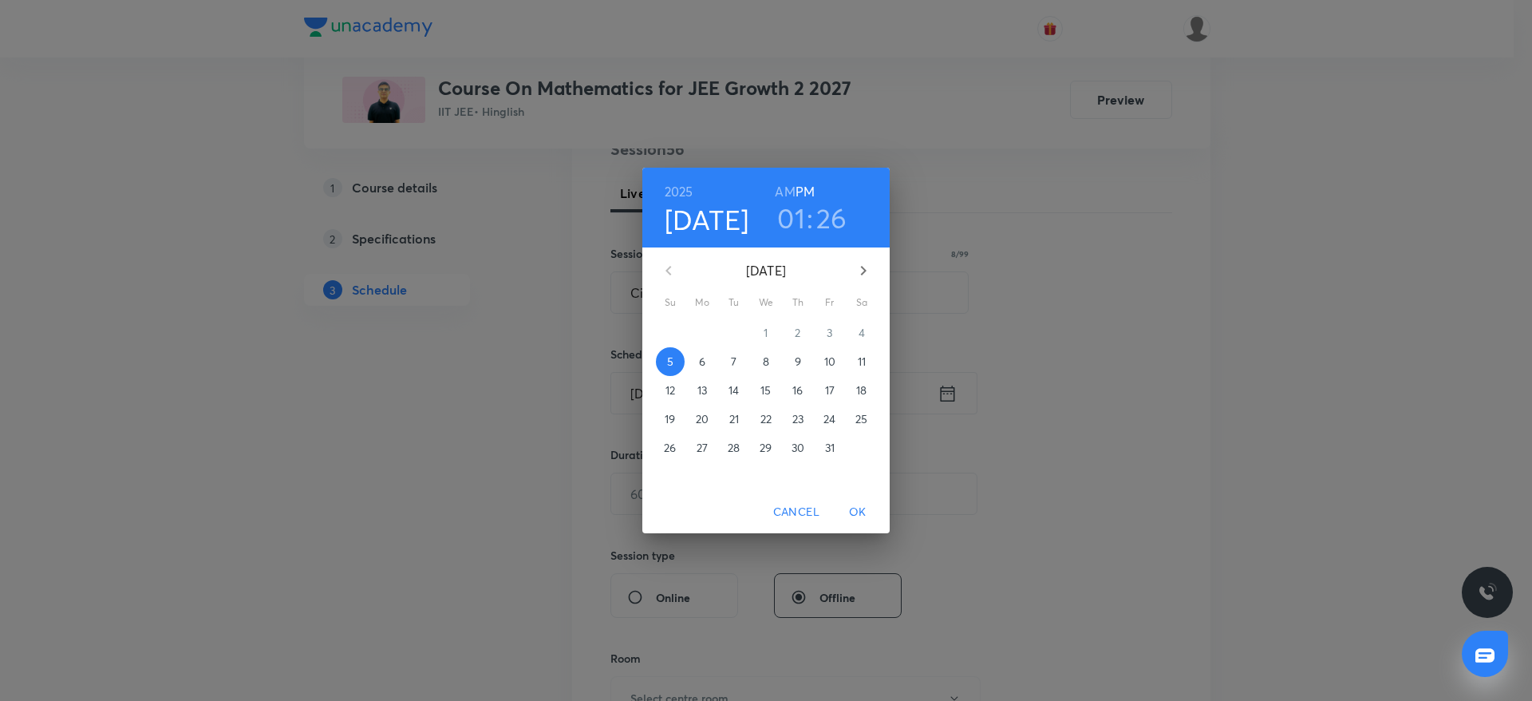
click at [798, 213] on h3 "01" at bounding box center [791, 218] width 28 height 34
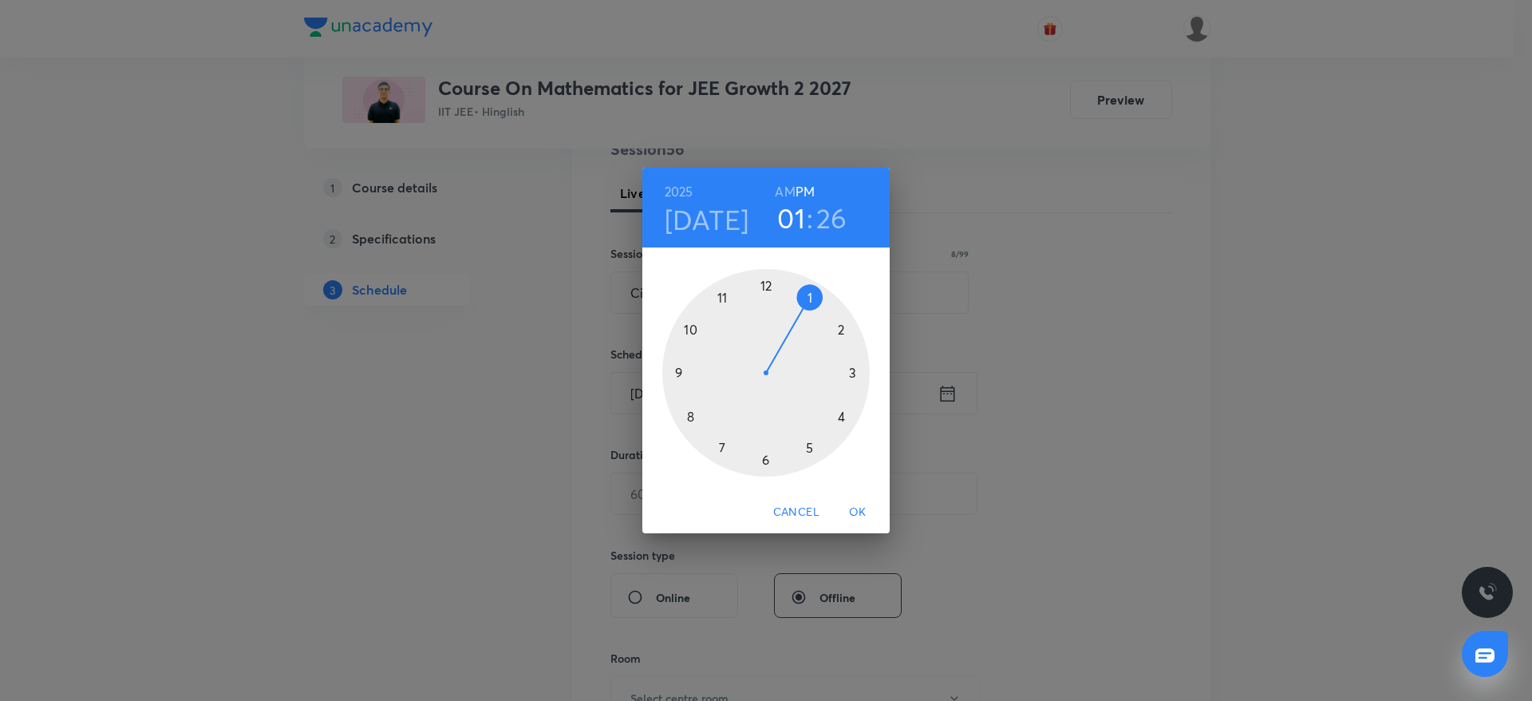
click at [855, 369] on div at bounding box center [765, 372] width 207 height 207
click at [860, 372] on div at bounding box center [765, 372] width 207 height 207
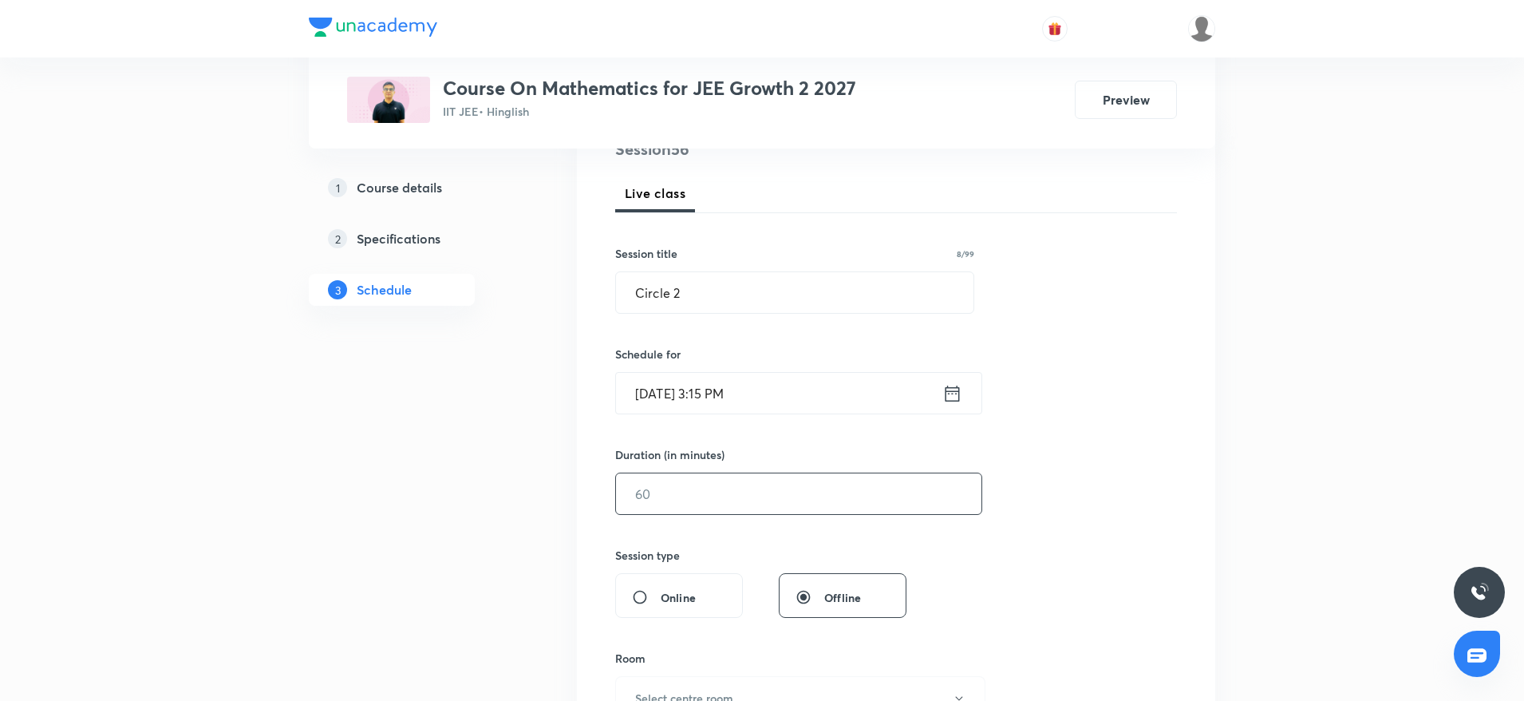
click at [658, 491] on input "text" at bounding box center [798, 493] width 365 height 41
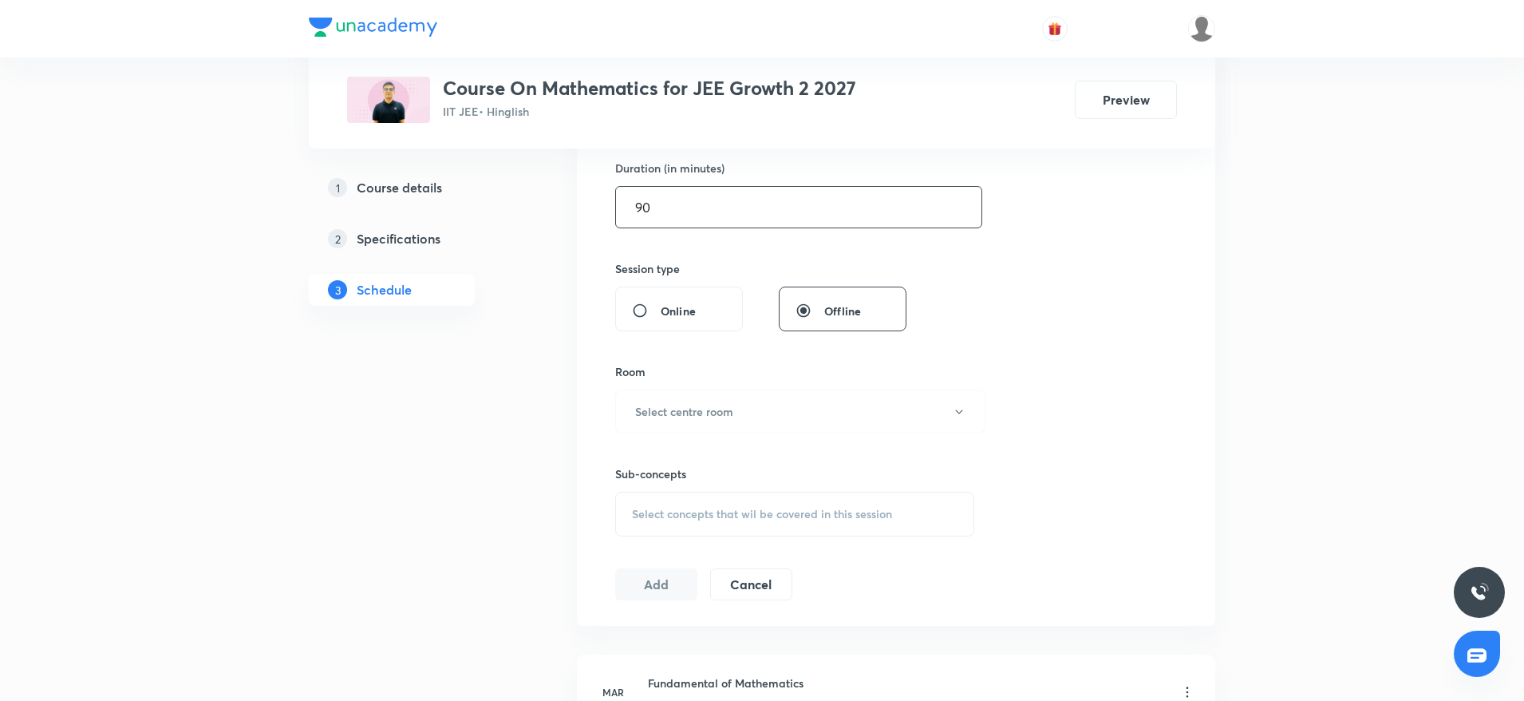
scroll to position [495, 0]
type input "90"
click at [700, 416] on h6 "Select centre room" at bounding box center [684, 410] width 98 height 17
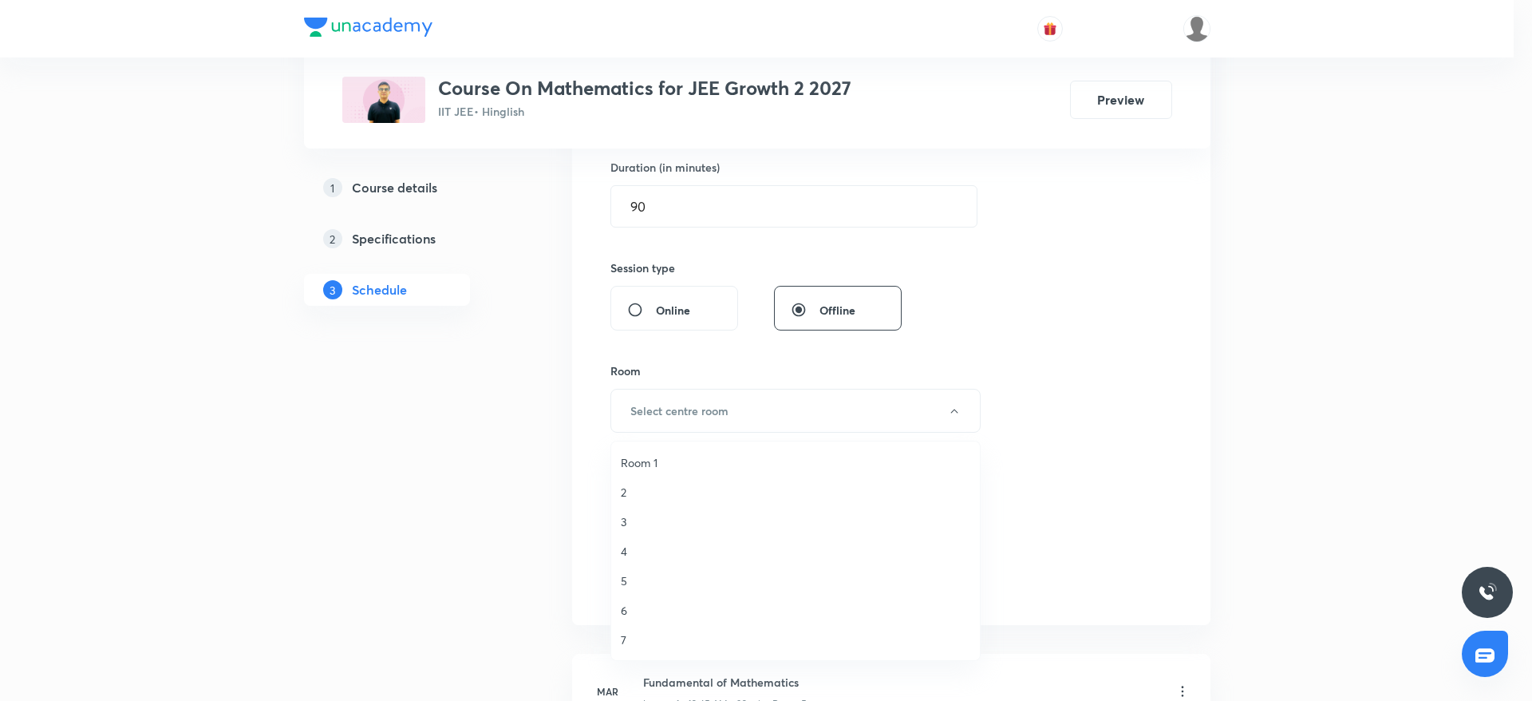
click at [627, 581] on span "5" at bounding box center [796, 580] width 350 height 17
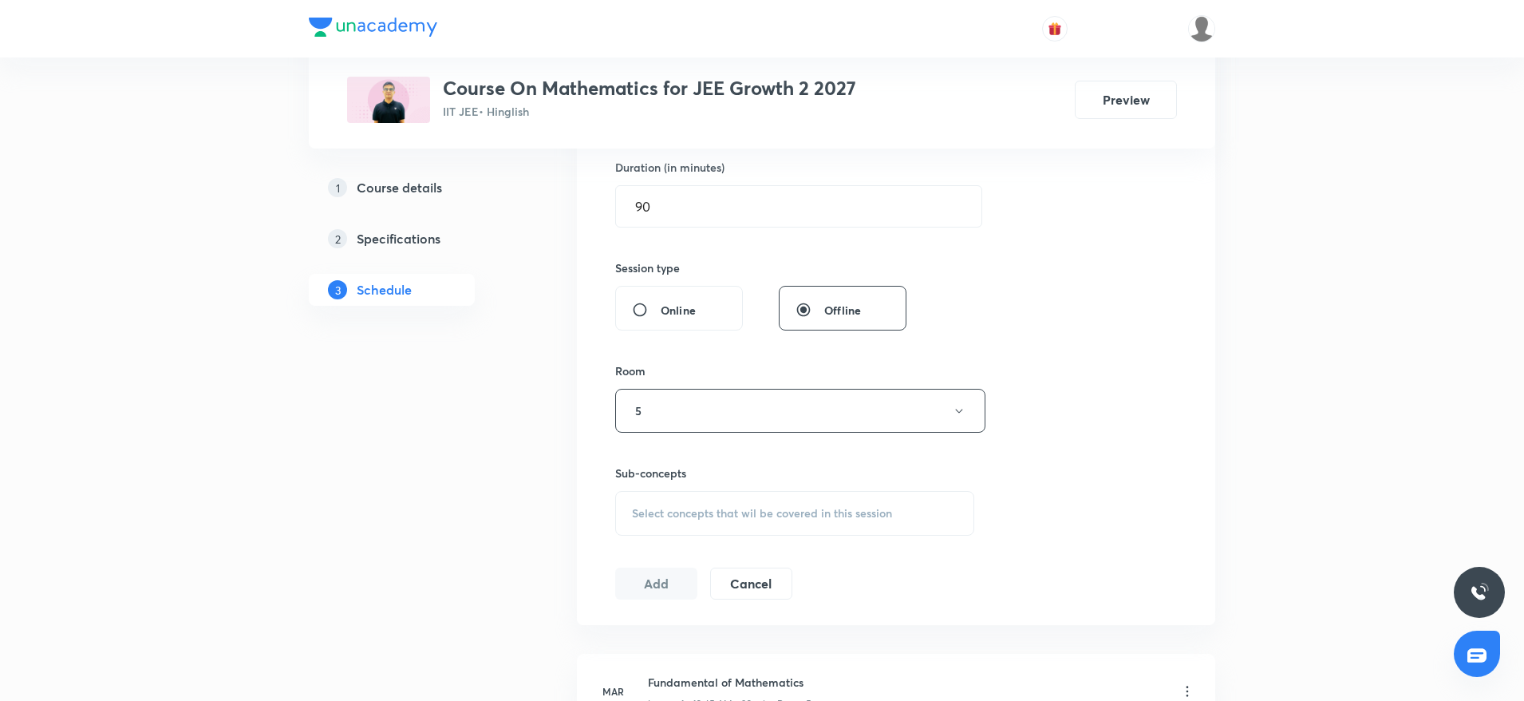
click at [677, 511] on span "Select concepts that wil be covered in this session" at bounding box center [762, 513] width 260 height 13
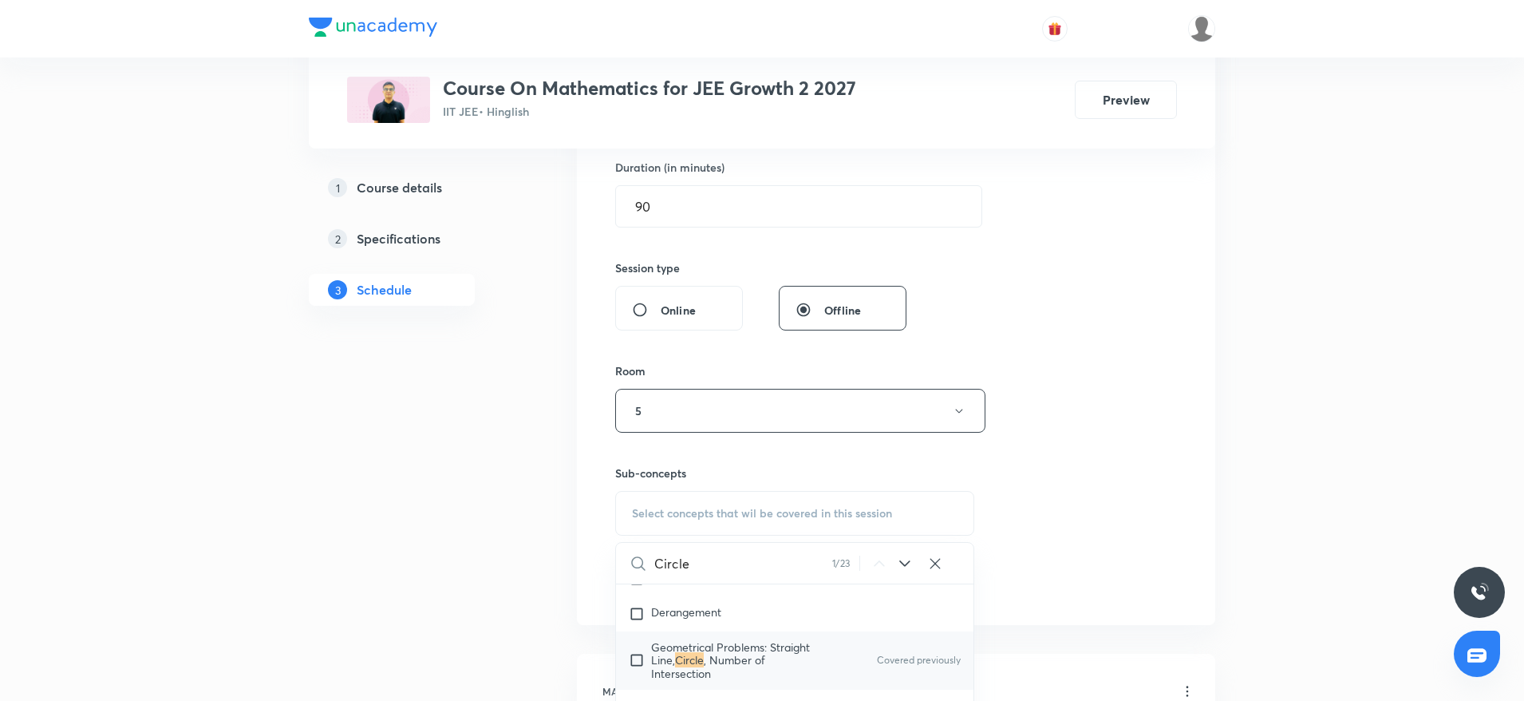
scroll to position [3538, 0]
type input "Circle"
click at [701, 651] on mark "Circle" at bounding box center [689, 658] width 29 height 15
checkbox input "true"
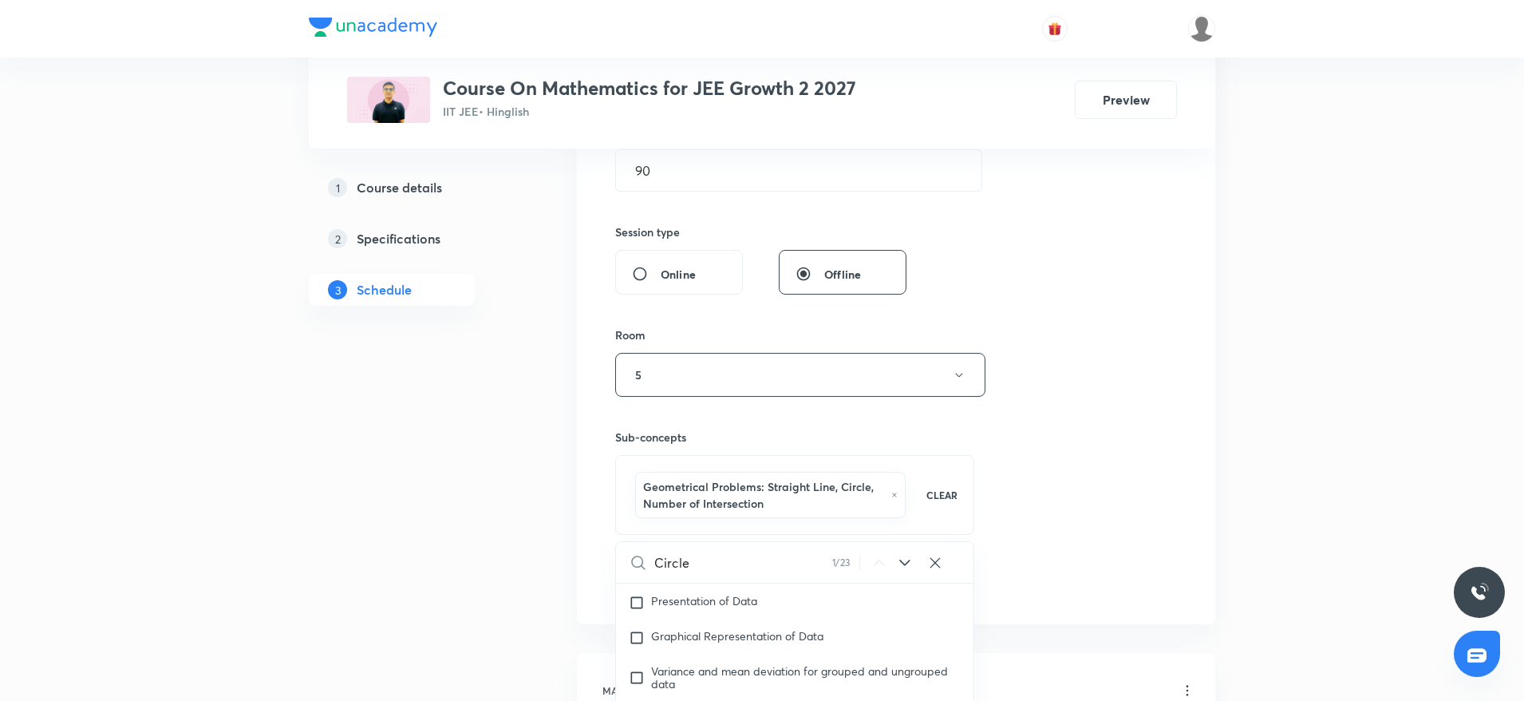
scroll to position [3789, 0]
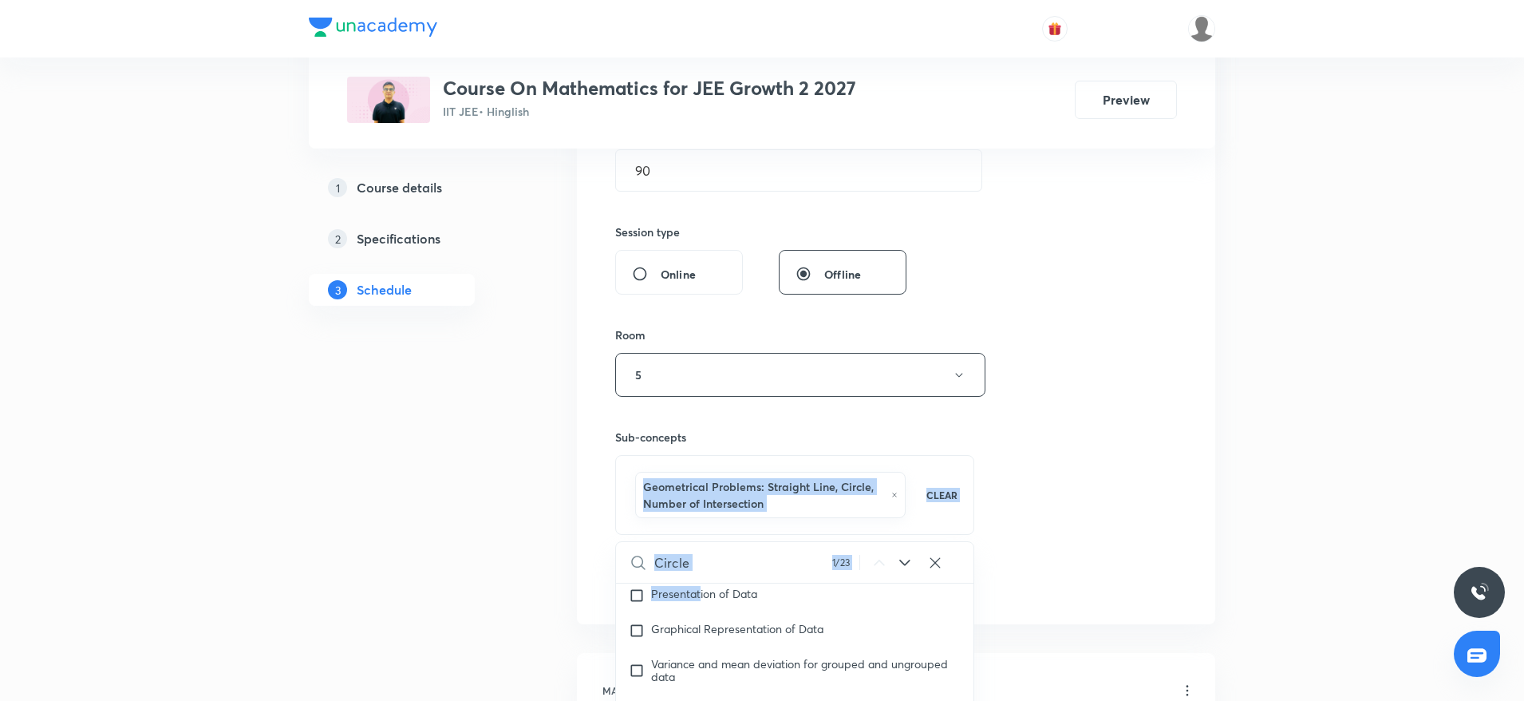
drag, startPoint x: 699, startPoint y: 586, endPoint x: 1065, endPoint y: 418, distance: 402.8
click at [1065, 418] on div "Session 56 Live class Session title 8/99 Circle 2 ​ Schedule for [DATE] 3:15 PM…" at bounding box center [896, 206] width 562 height 784
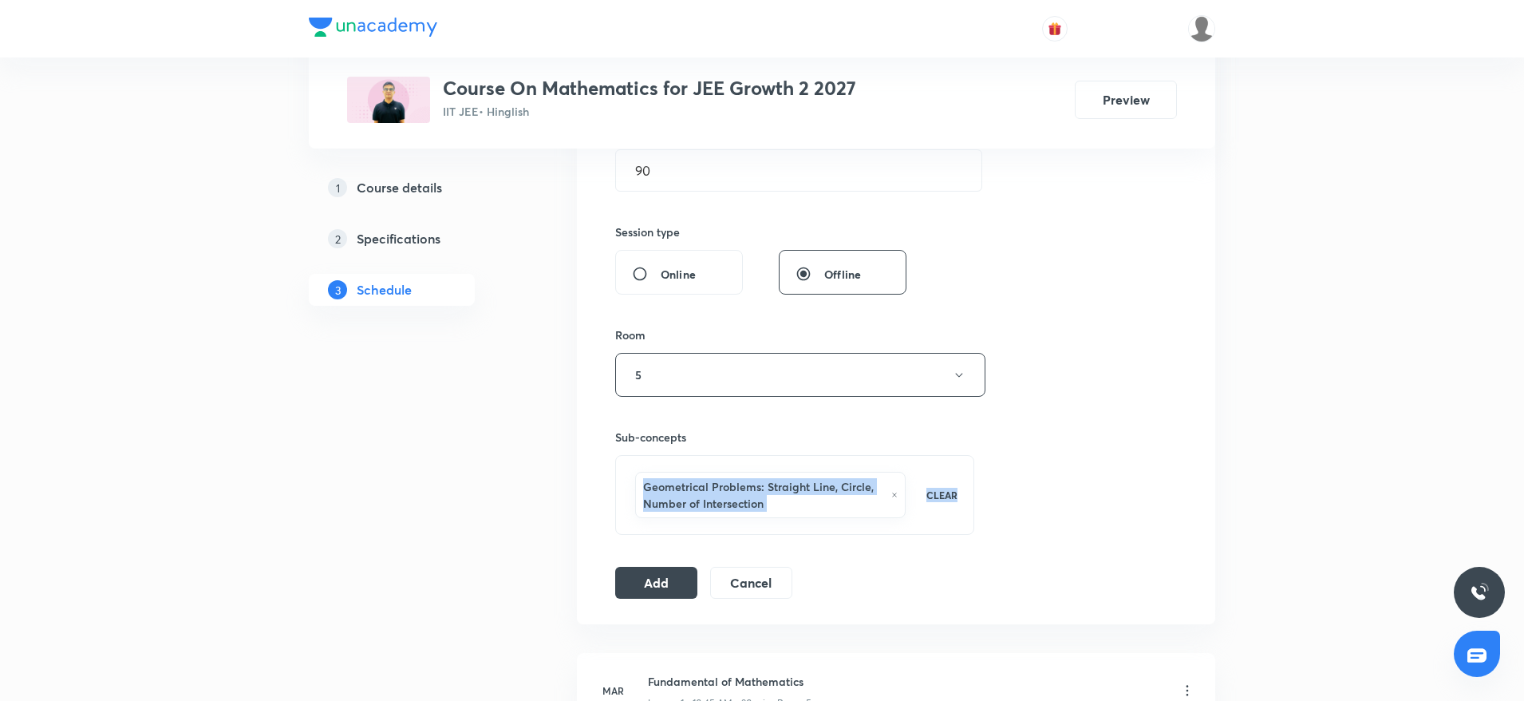
click at [1065, 418] on div "Session 56 Live class Session title 8/99 Circle 2 ​ Schedule for [DATE] 3:15 PM…" at bounding box center [896, 206] width 562 height 784
click at [661, 571] on button "Add" at bounding box center [656, 581] width 82 height 32
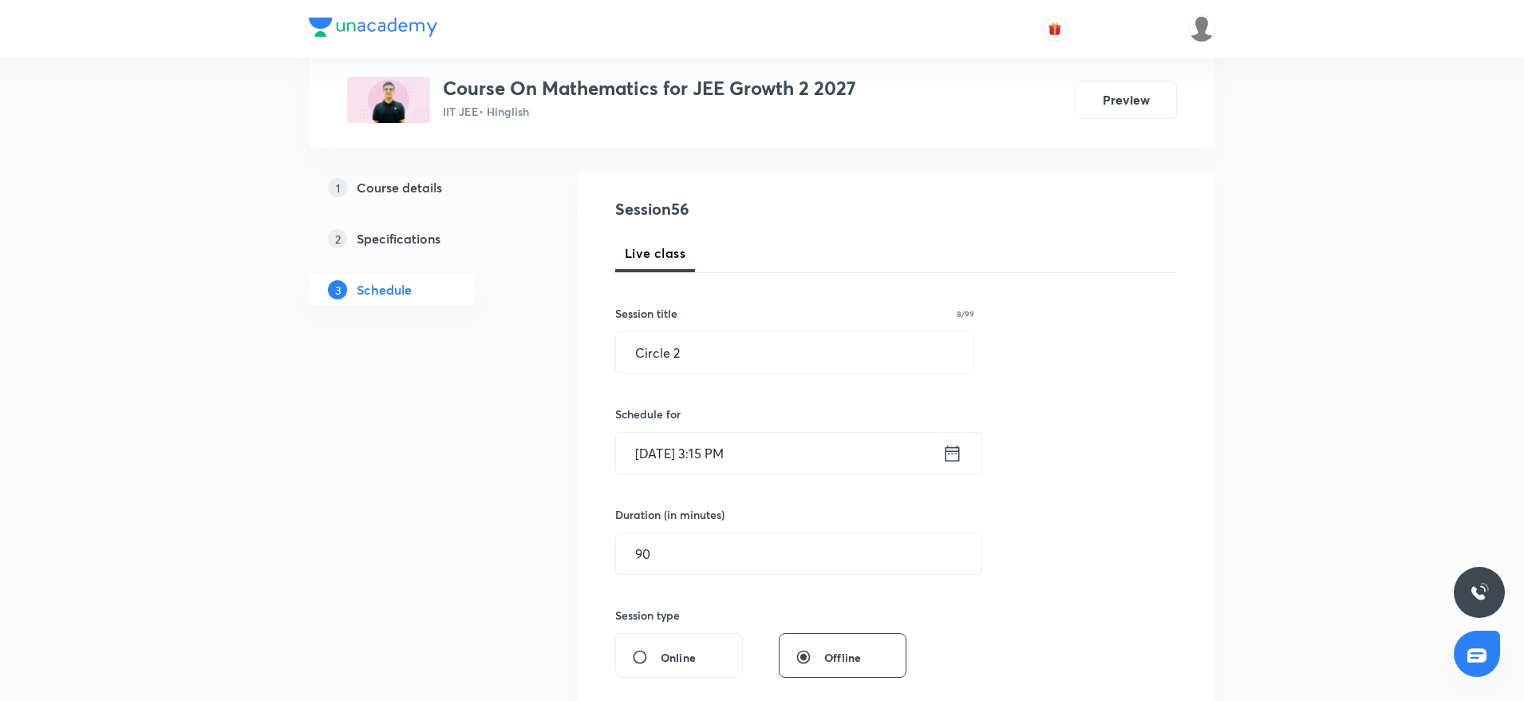
scroll to position [0, 0]
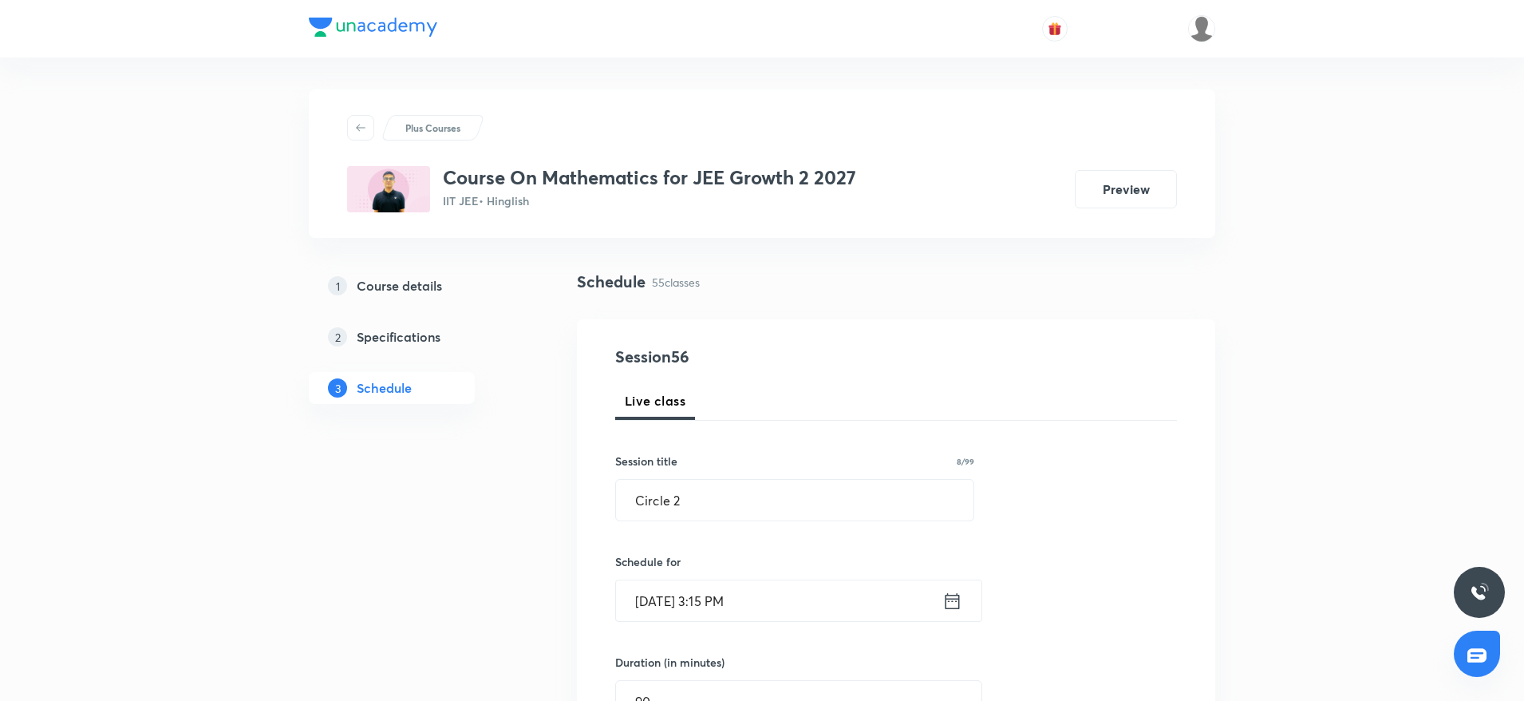
click at [634, 459] on h6 "Session title" at bounding box center [646, 460] width 62 height 17
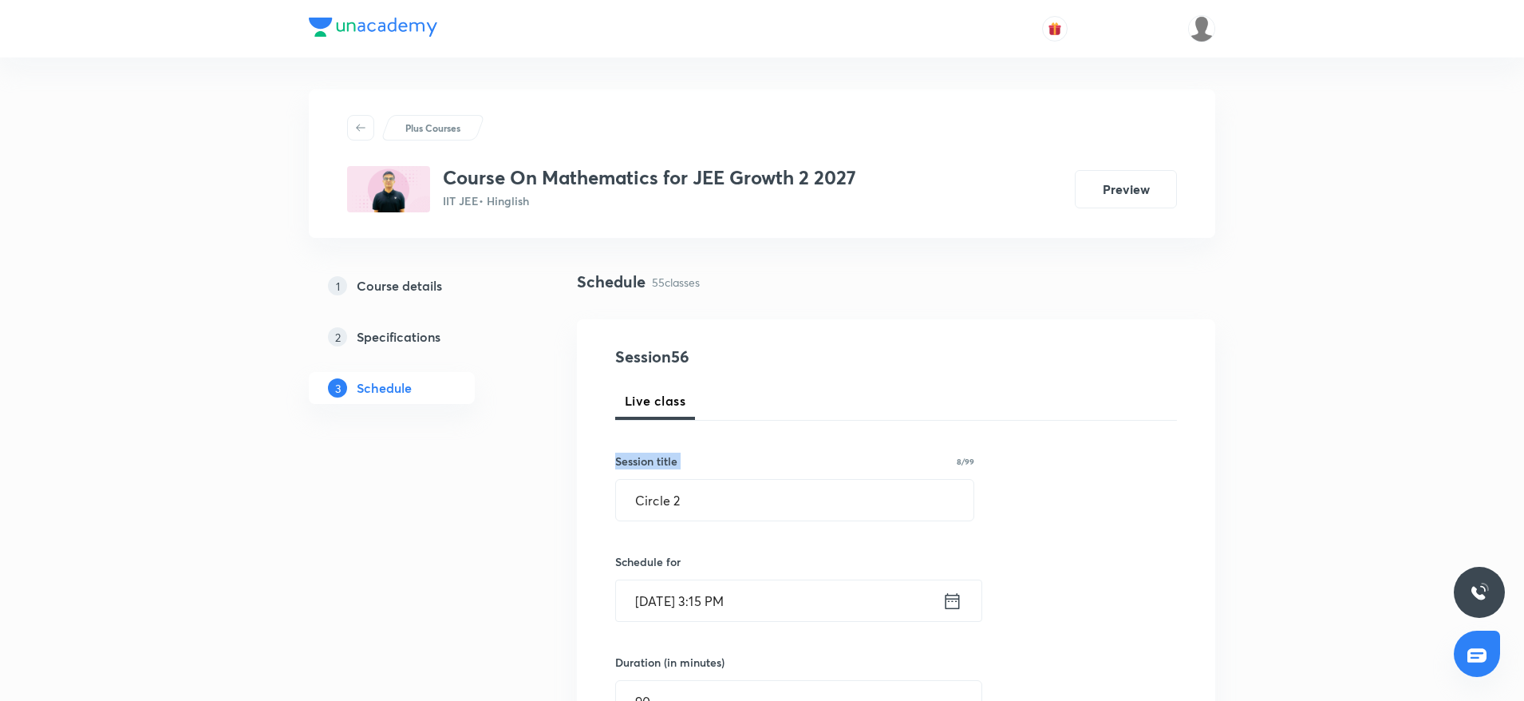
click at [642, 462] on h6 "Session title" at bounding box center [646, 460] width 62 height 17
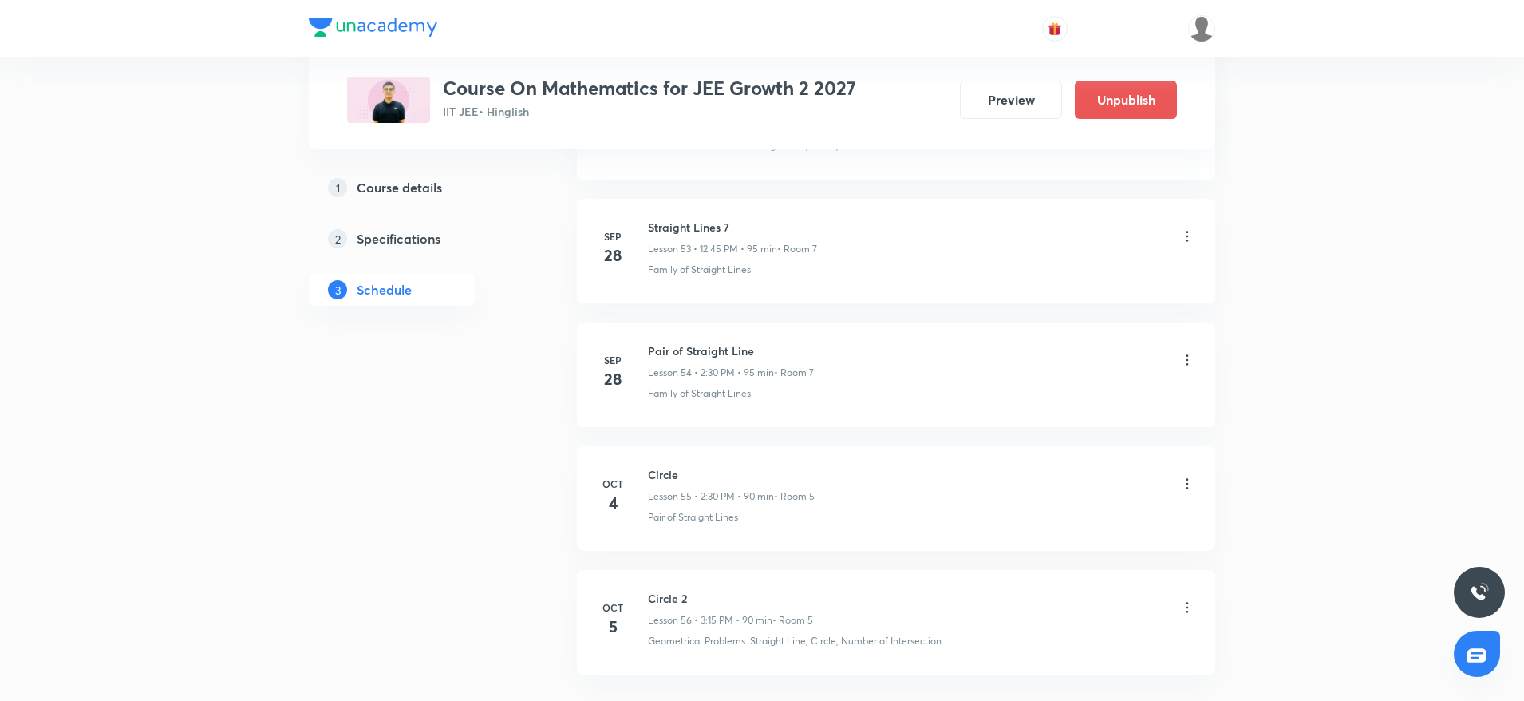
scroll to position [6771, 0]
